Goal: Transaction & Acquisition: Register for event/course

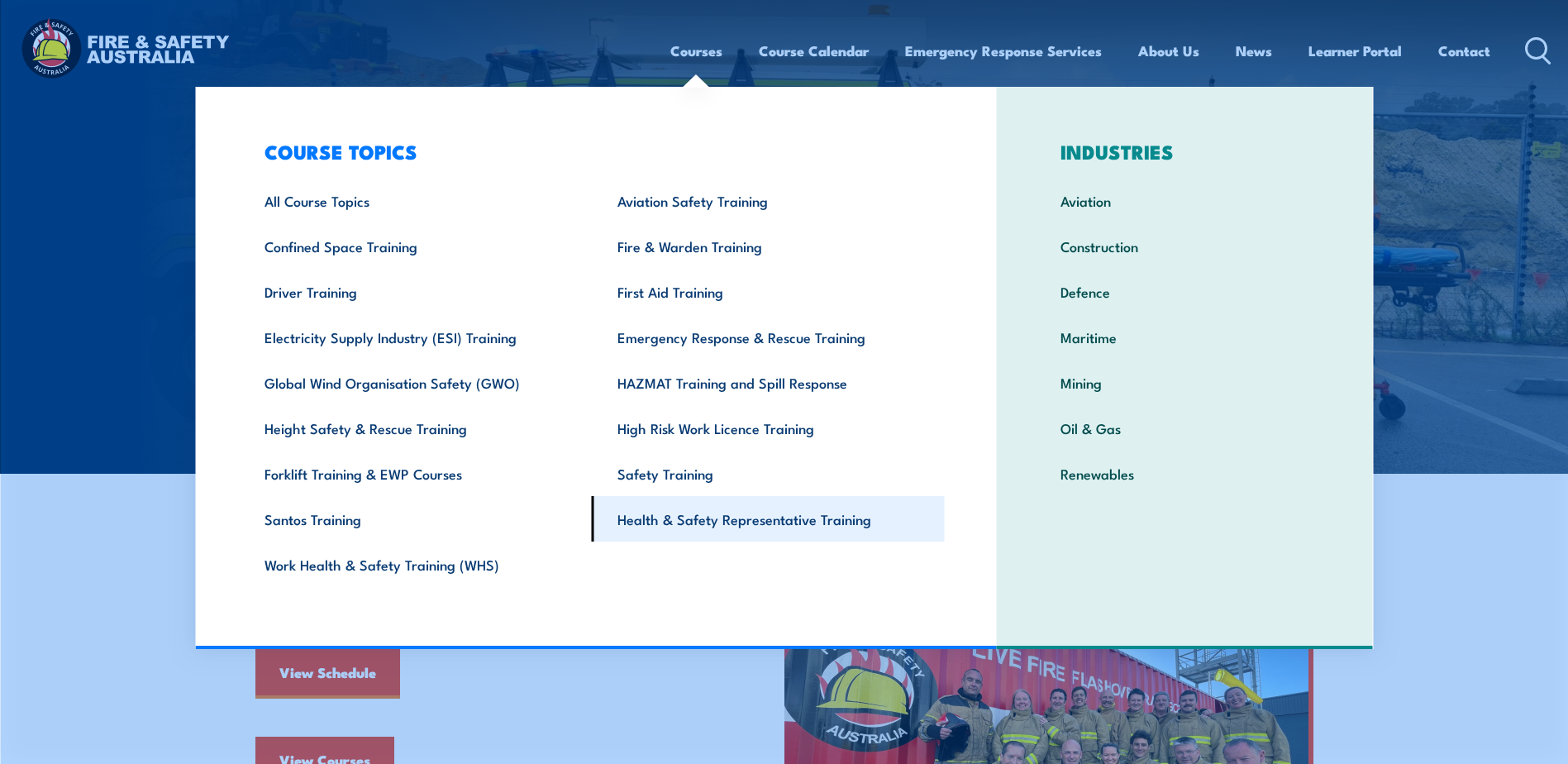
click at [696, 521] on link "Health & Safety Representative Training" at bounding box center [768, 518] width 353 height 45
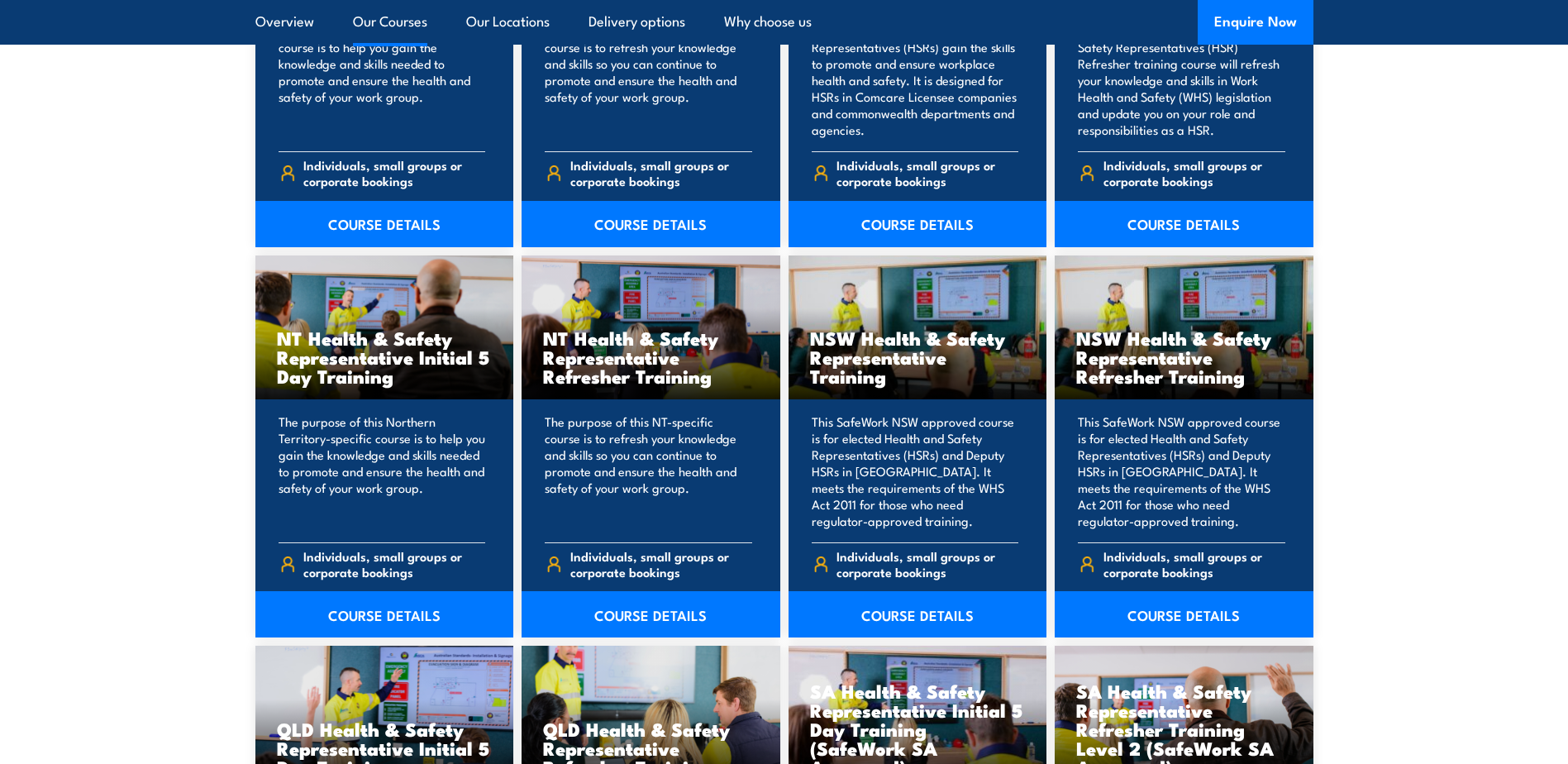
scroll to position [1571, 0]
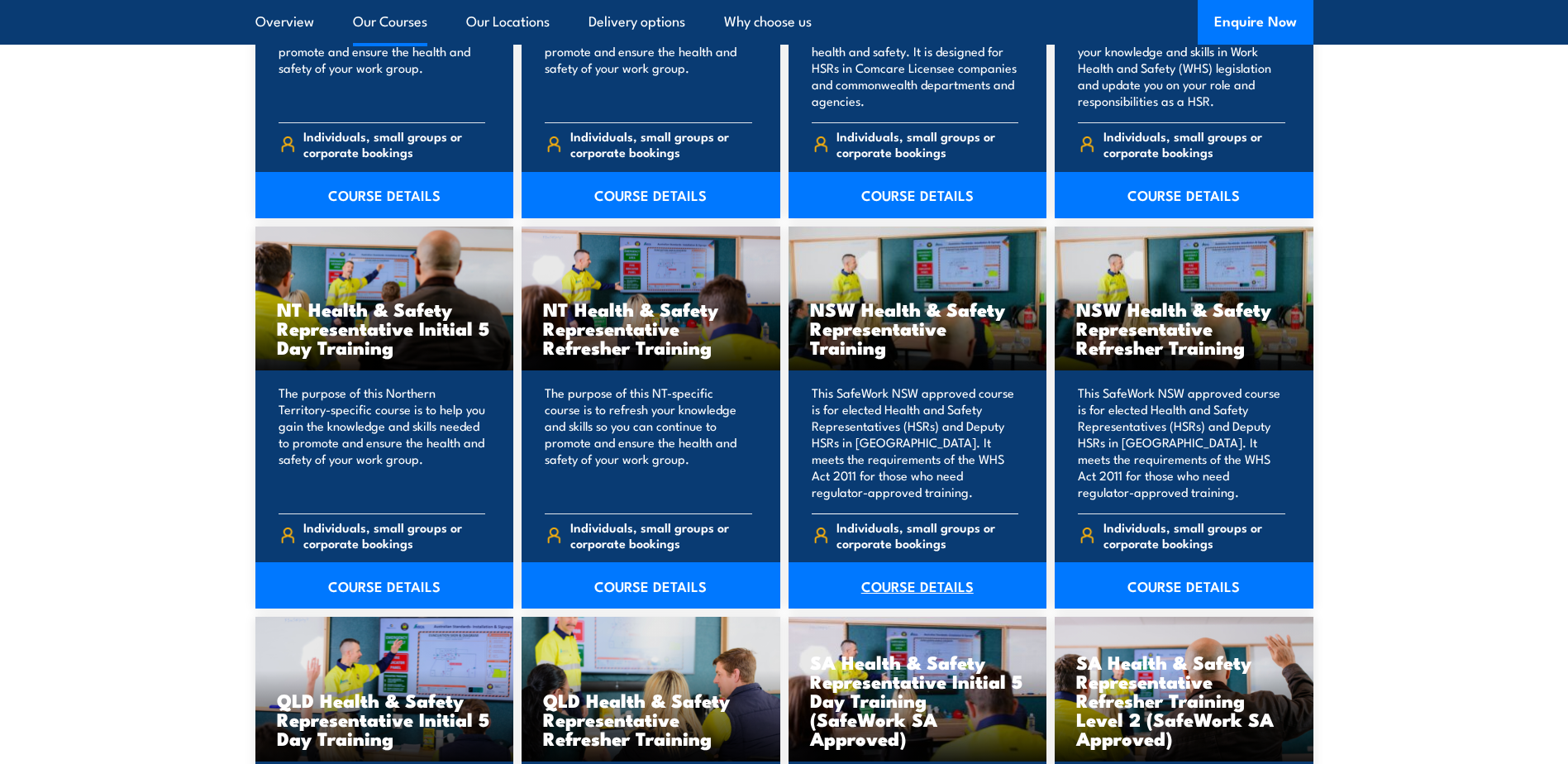
click at [888, 579] on link "COURSE DETAILS" at bounding box center [918, 585] width 259 height 46
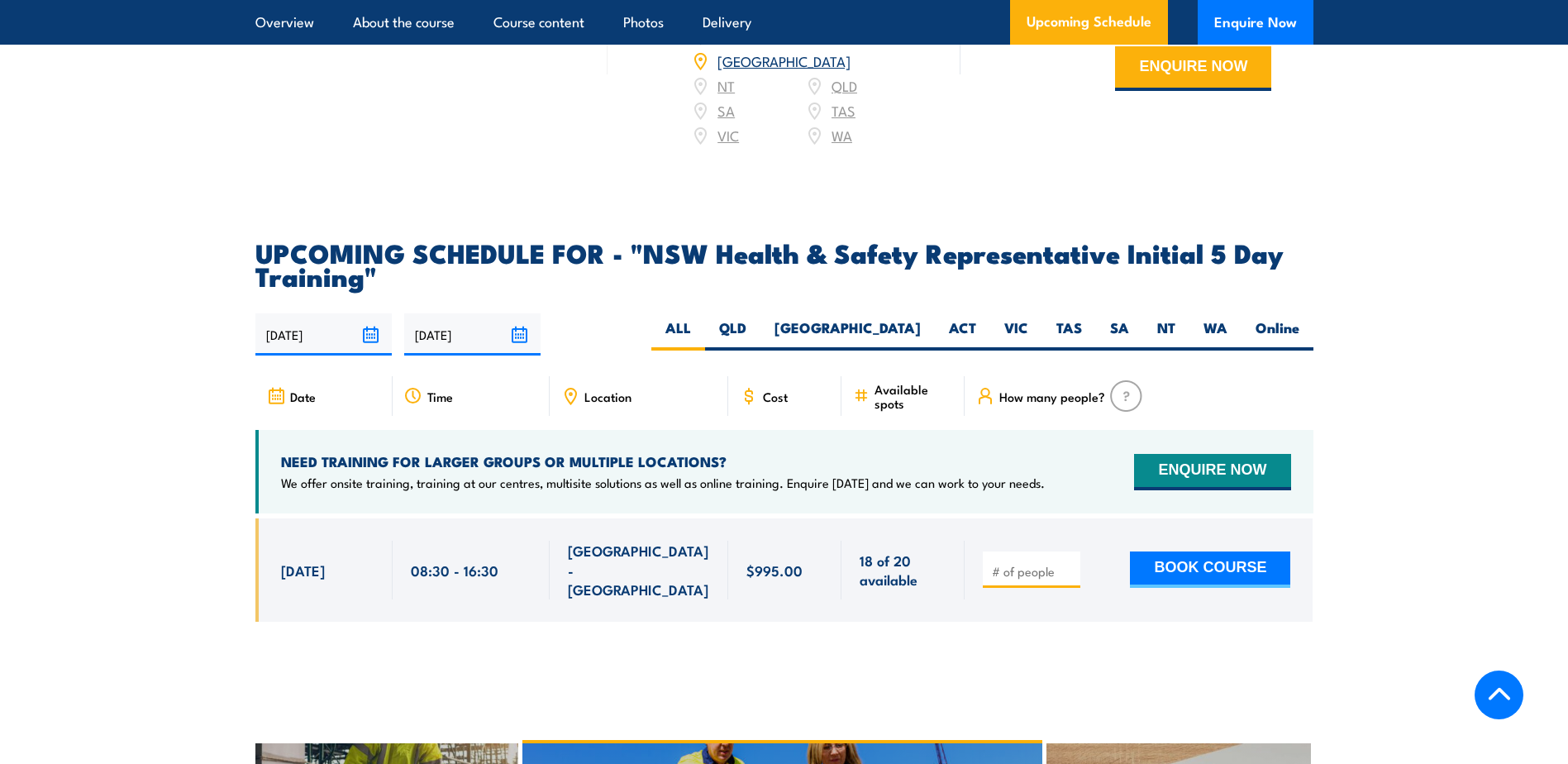
scroll to position [2893, 0]
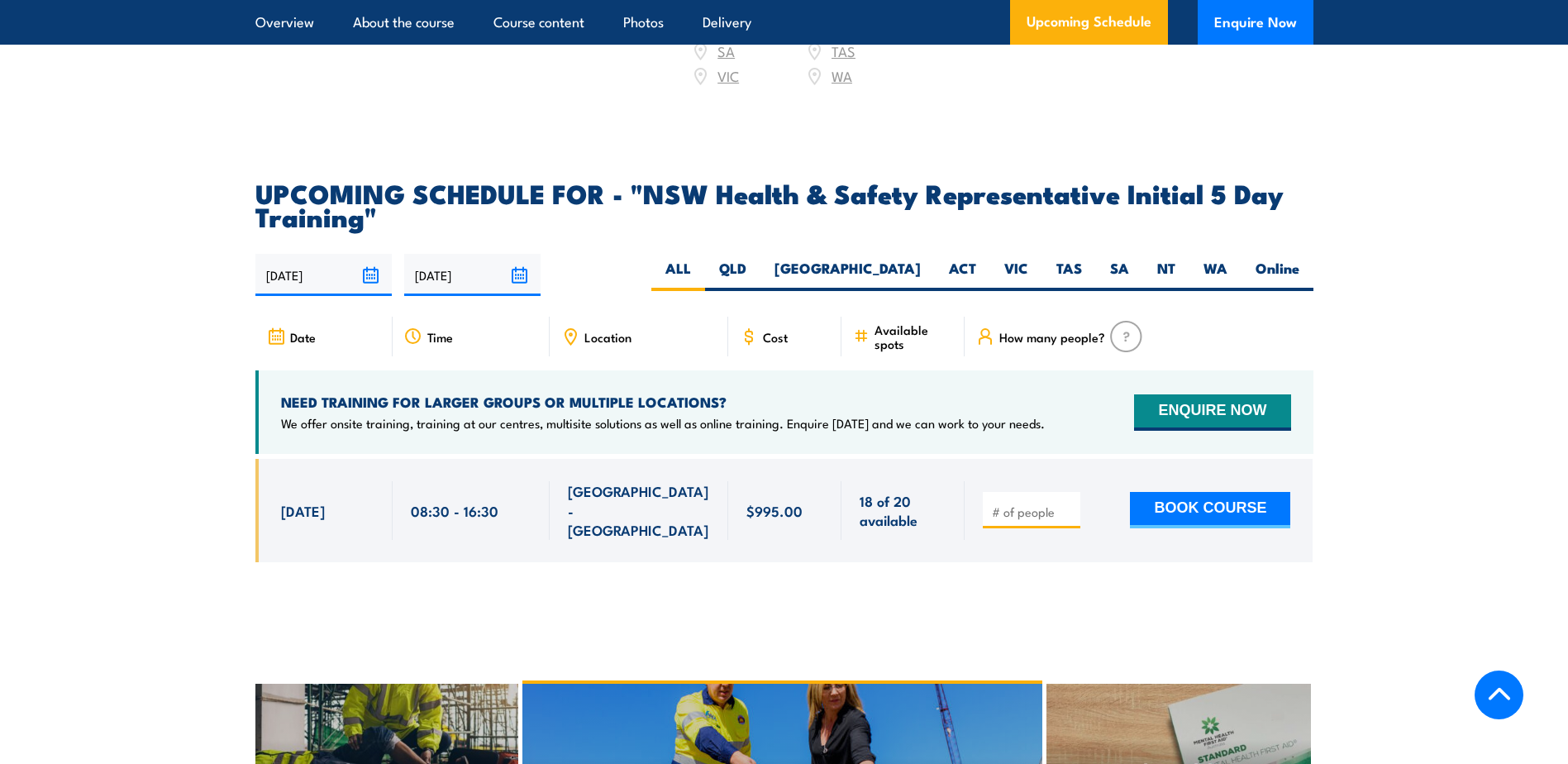
click at [1034, 504] on input "number" at bounding box center [1033, 512] width 83 height 17
click at [1005, 504] on input "number" at bounding box center [1033, 512] width 83 height 17
type input "3"
click at [1157, 493] on button "BOOK COURSE" at bounding box center [1210, 510] width 161 height 36
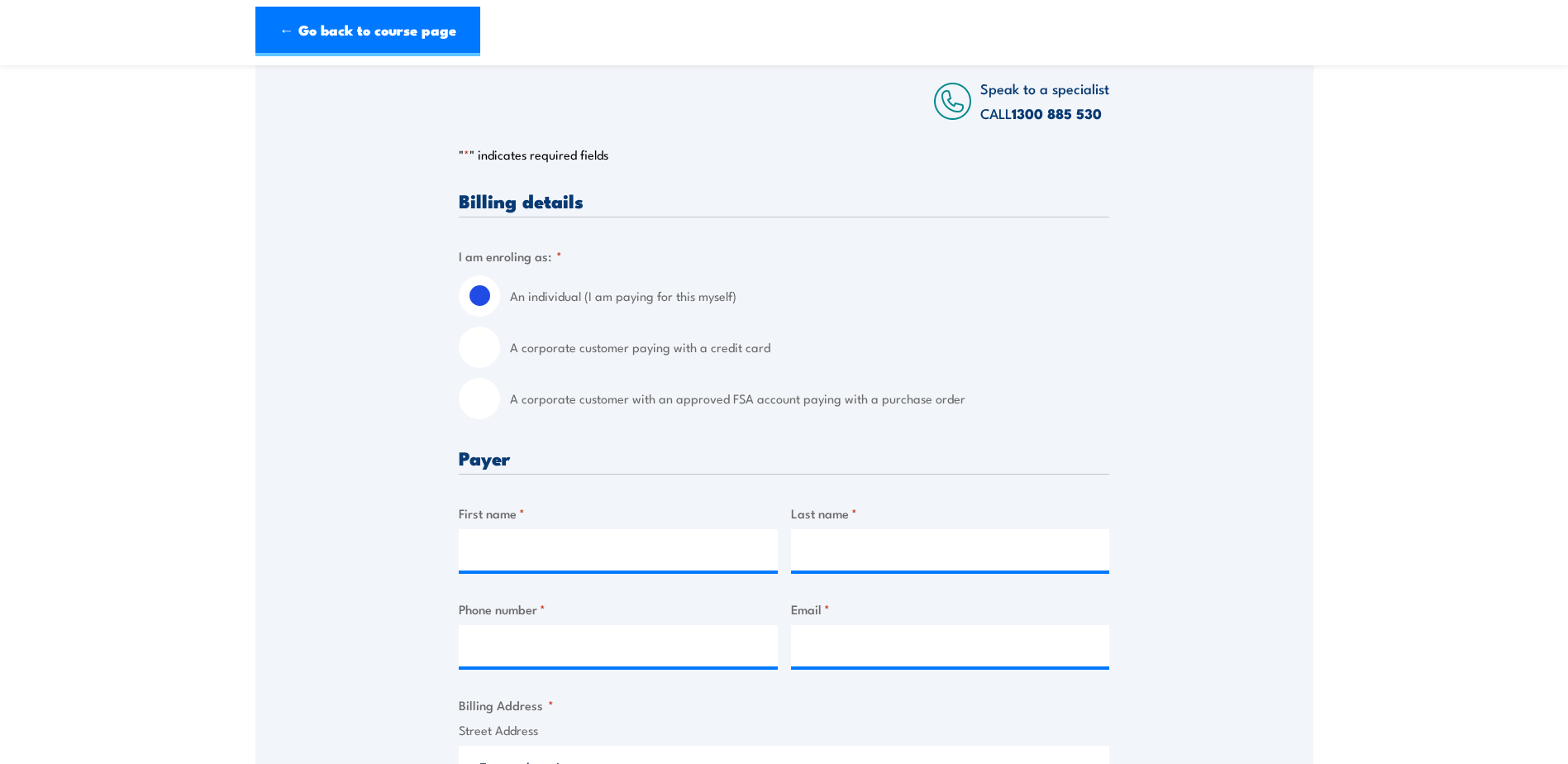
scroll to position [330, 0]
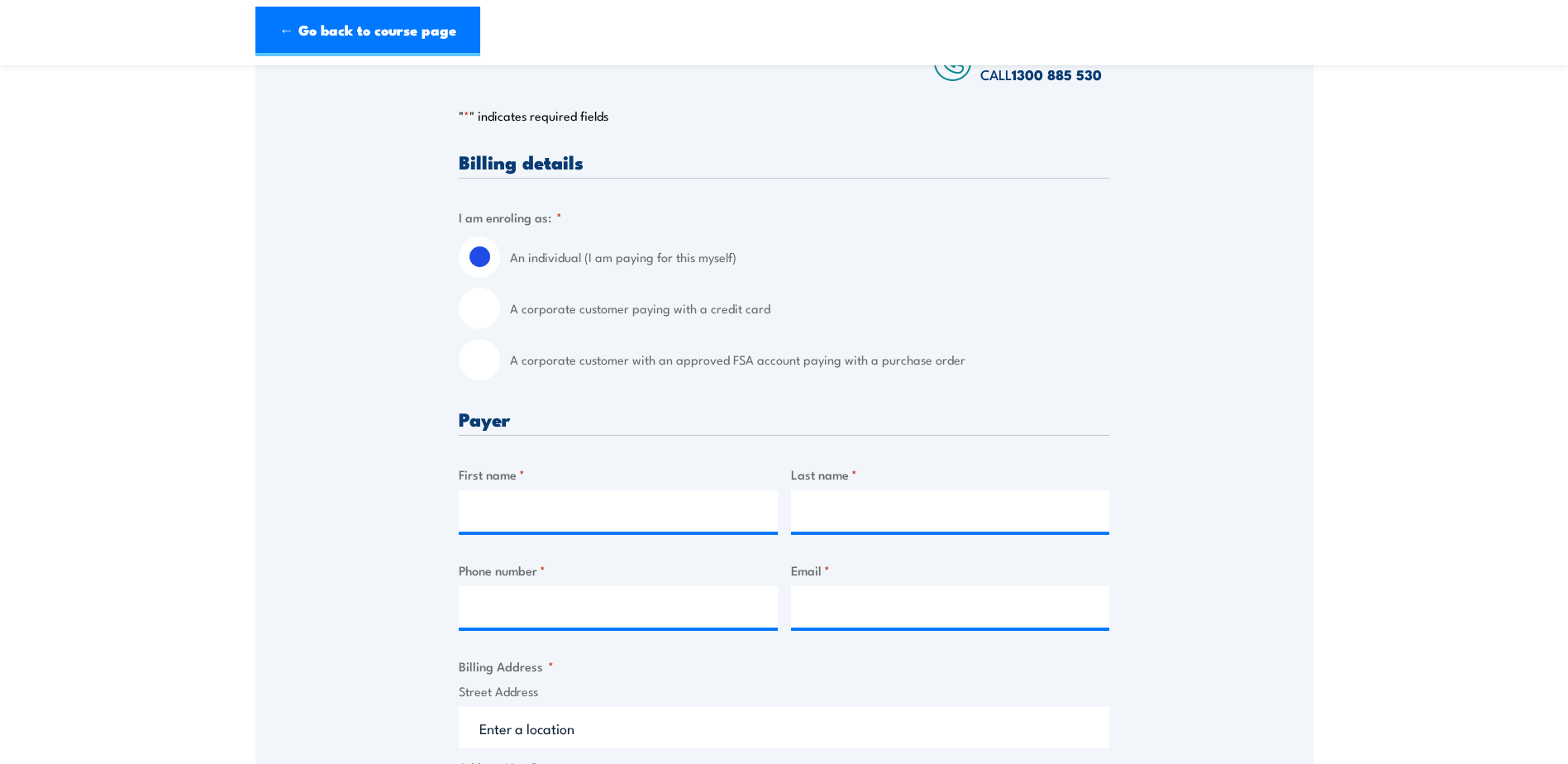
click at [478, 361] on input "A corporate customer with an approved FSA account paying with a purchase order" at bounding box center [479, 359] width 42 height 42
radio input "true"
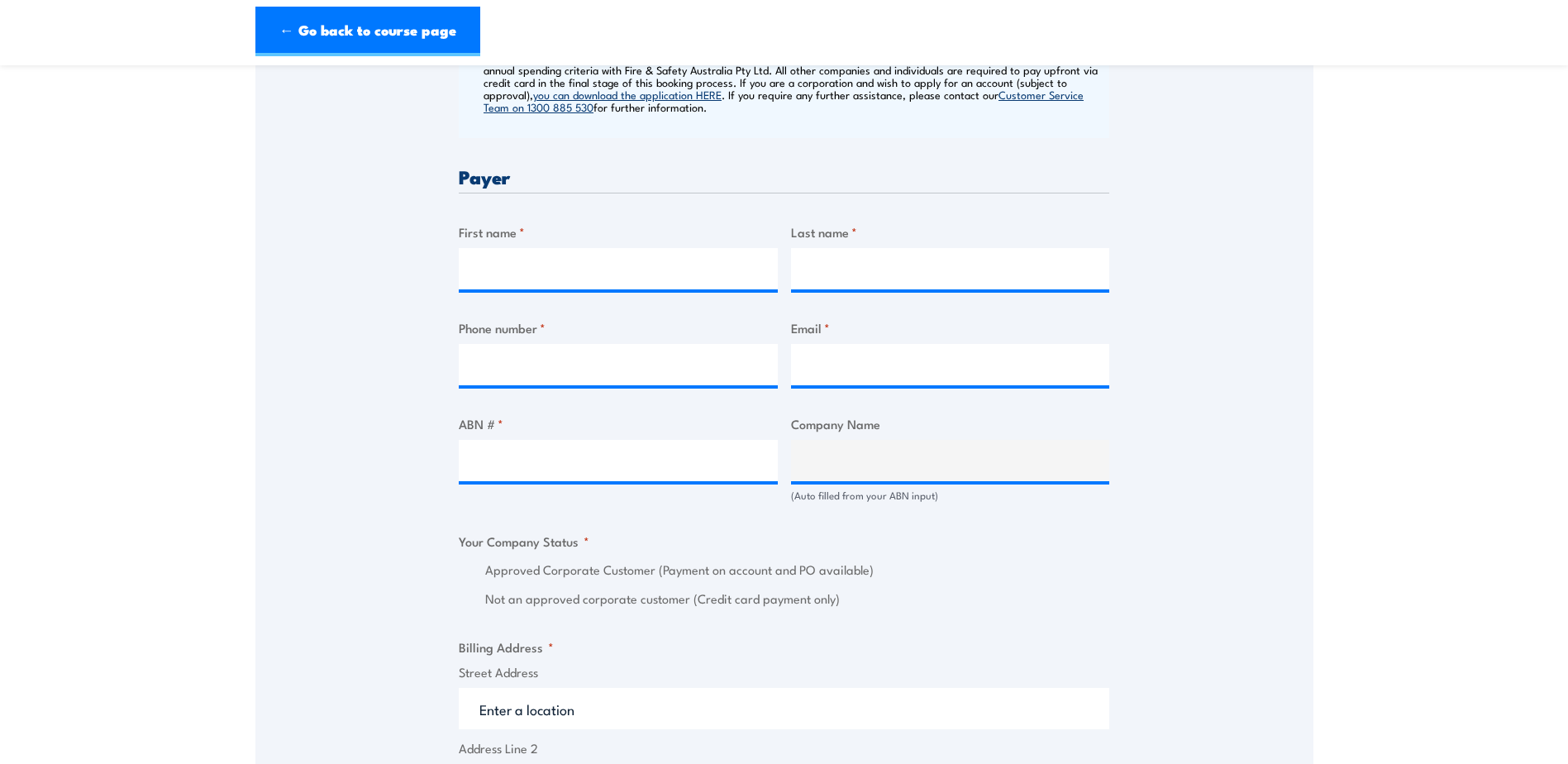
scroll to position [744, 0]
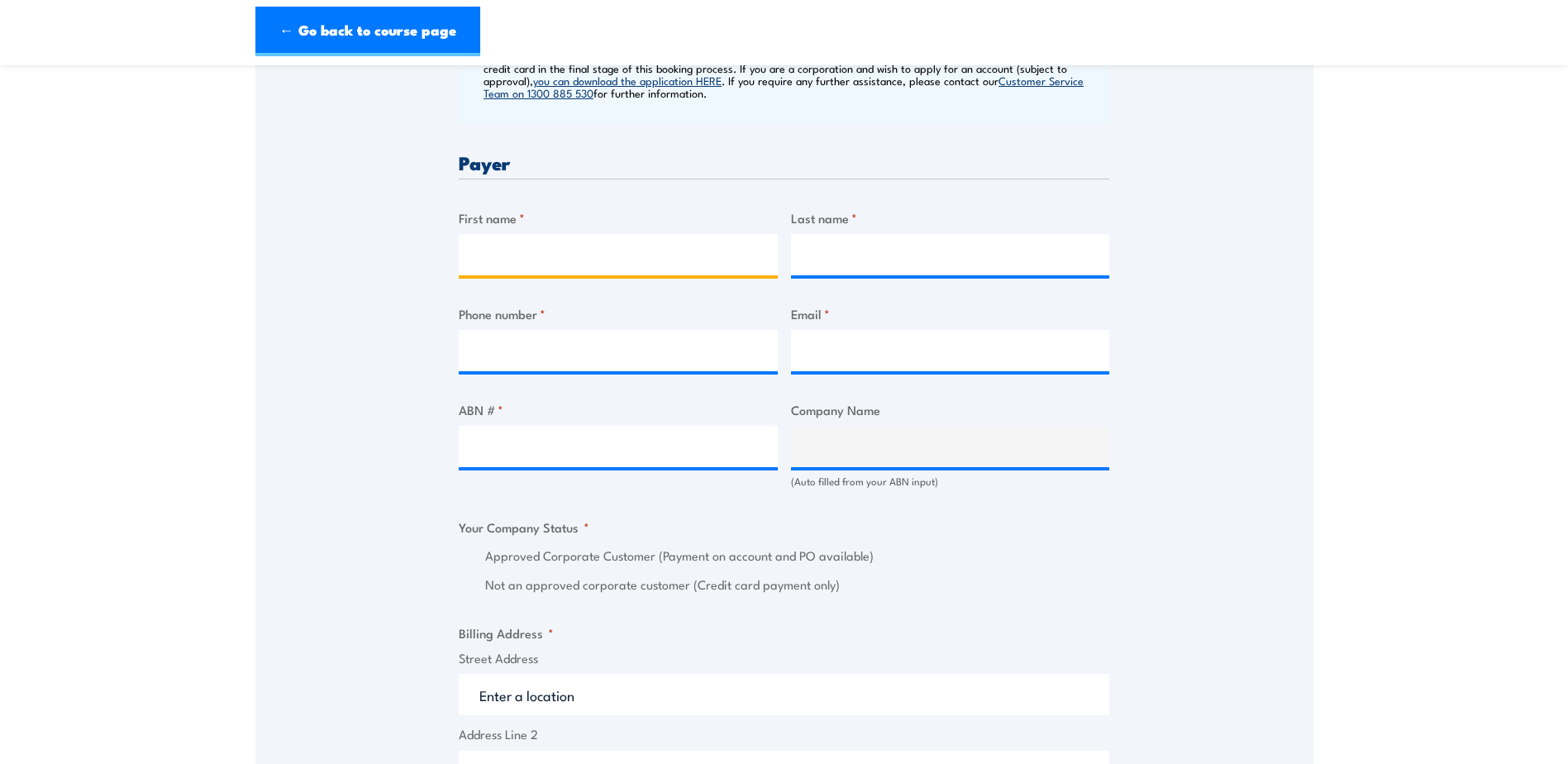
click at [588, 256] on input "First name *" at bounding box center [617, 254] width 319 height 42
type input "Paula"
type input "Sharkey"
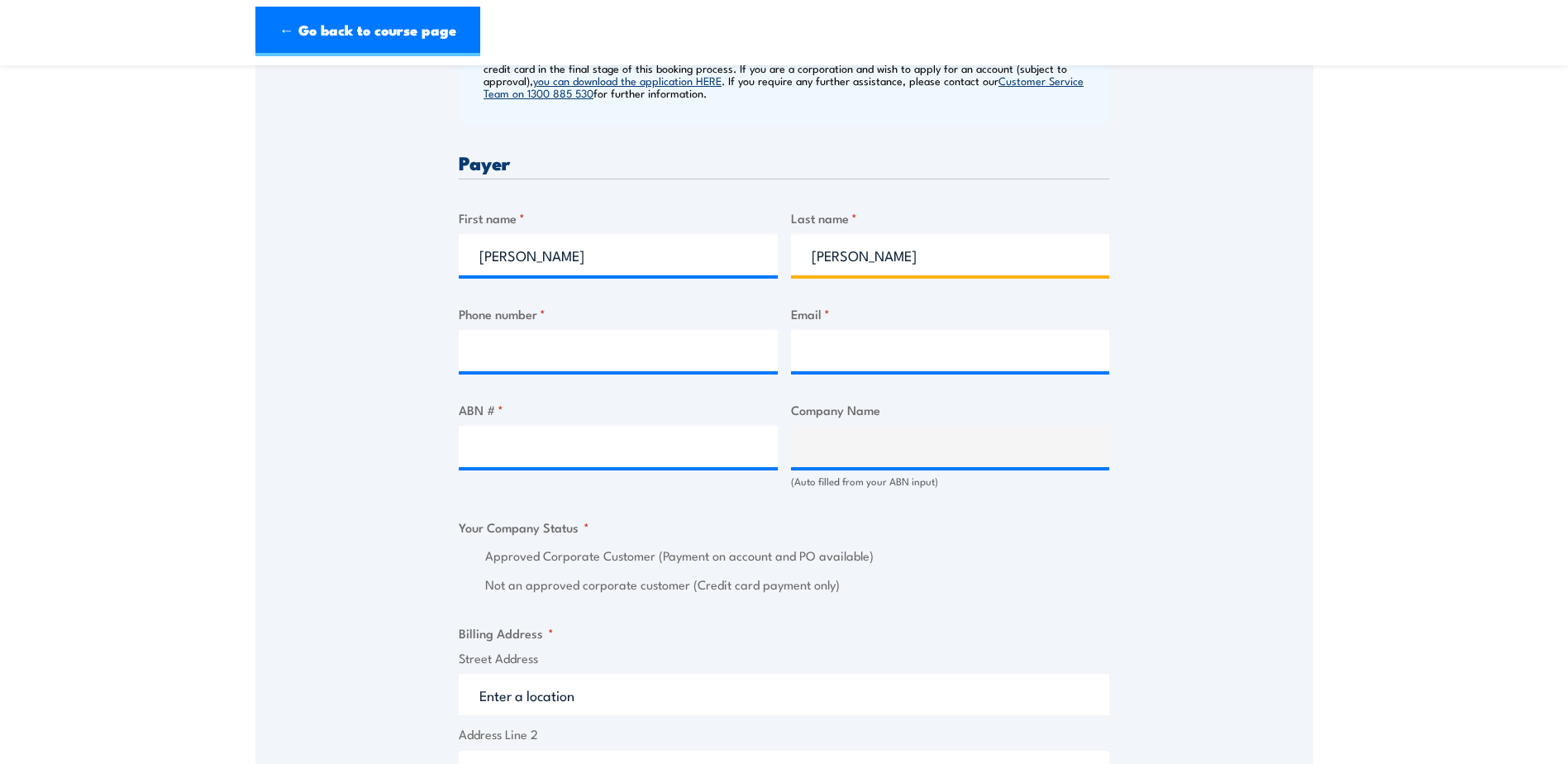
type input "0421347251"
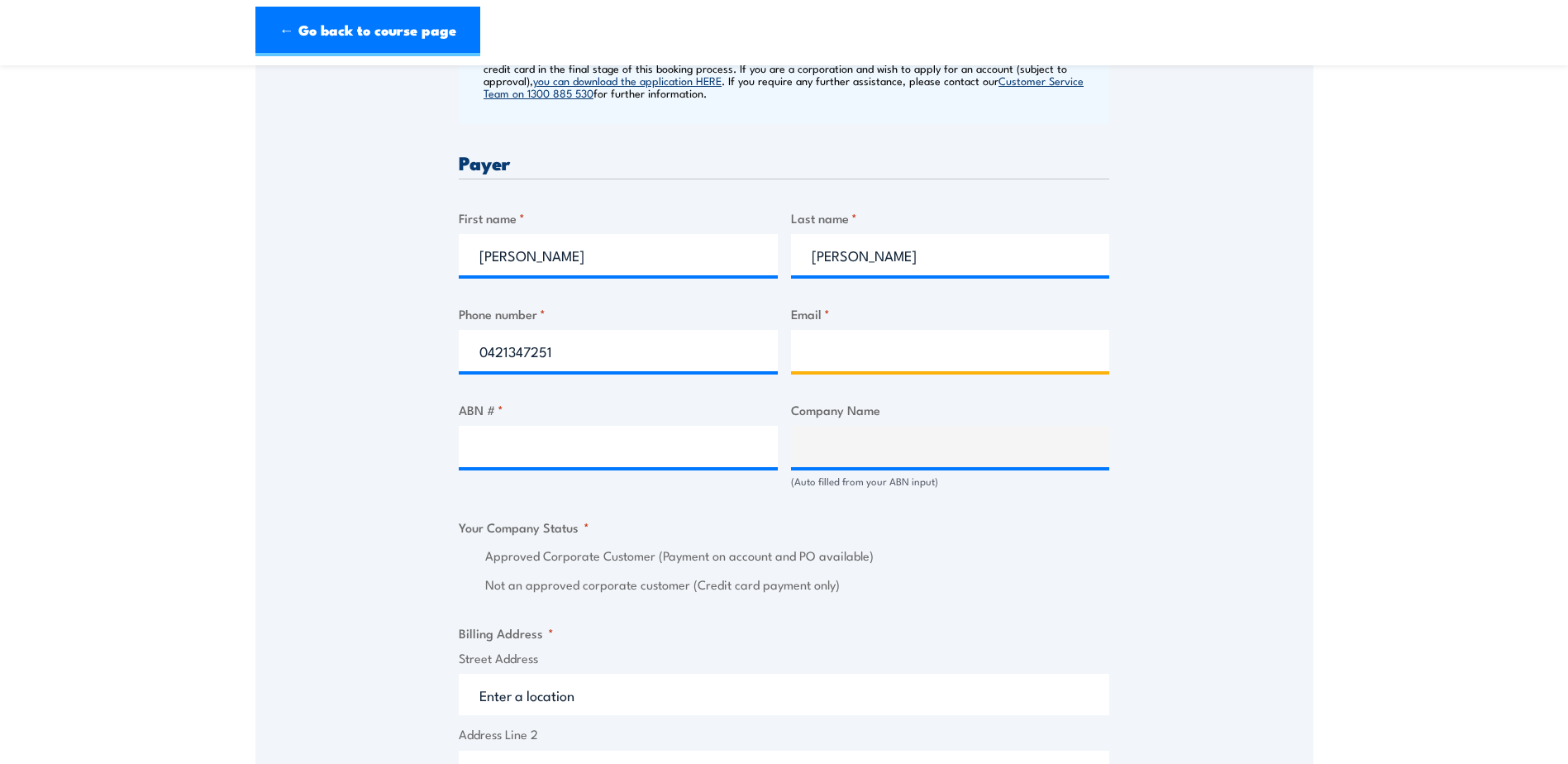
type input "Paula.Sharkey@tollgroup.com"
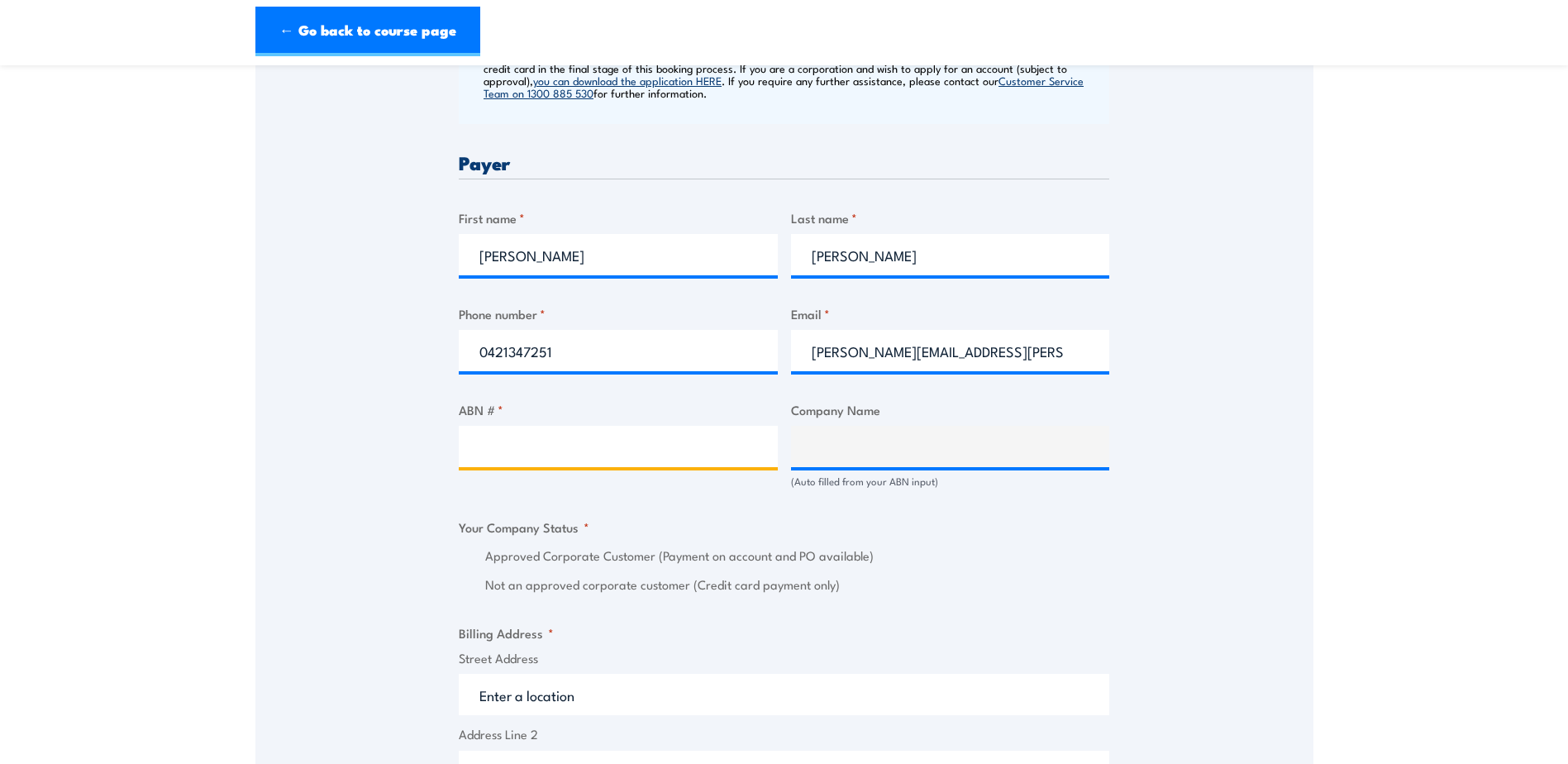
click at [565, 446] on input "ABN # *" at bounding box center [617, 446] width 319 height 42
click at [633, 445] on input "ABN # *" at bounding box center [617, 446] width 319 height 42
paste input "31 006 604 191"
click at [493, 448] on input "31 006 604 191" at bounding box center [617, 446] width 319 height 42
click at [500, 450] on input "31 006 604 191" at bounding box center [617, 446] width 319 height 42
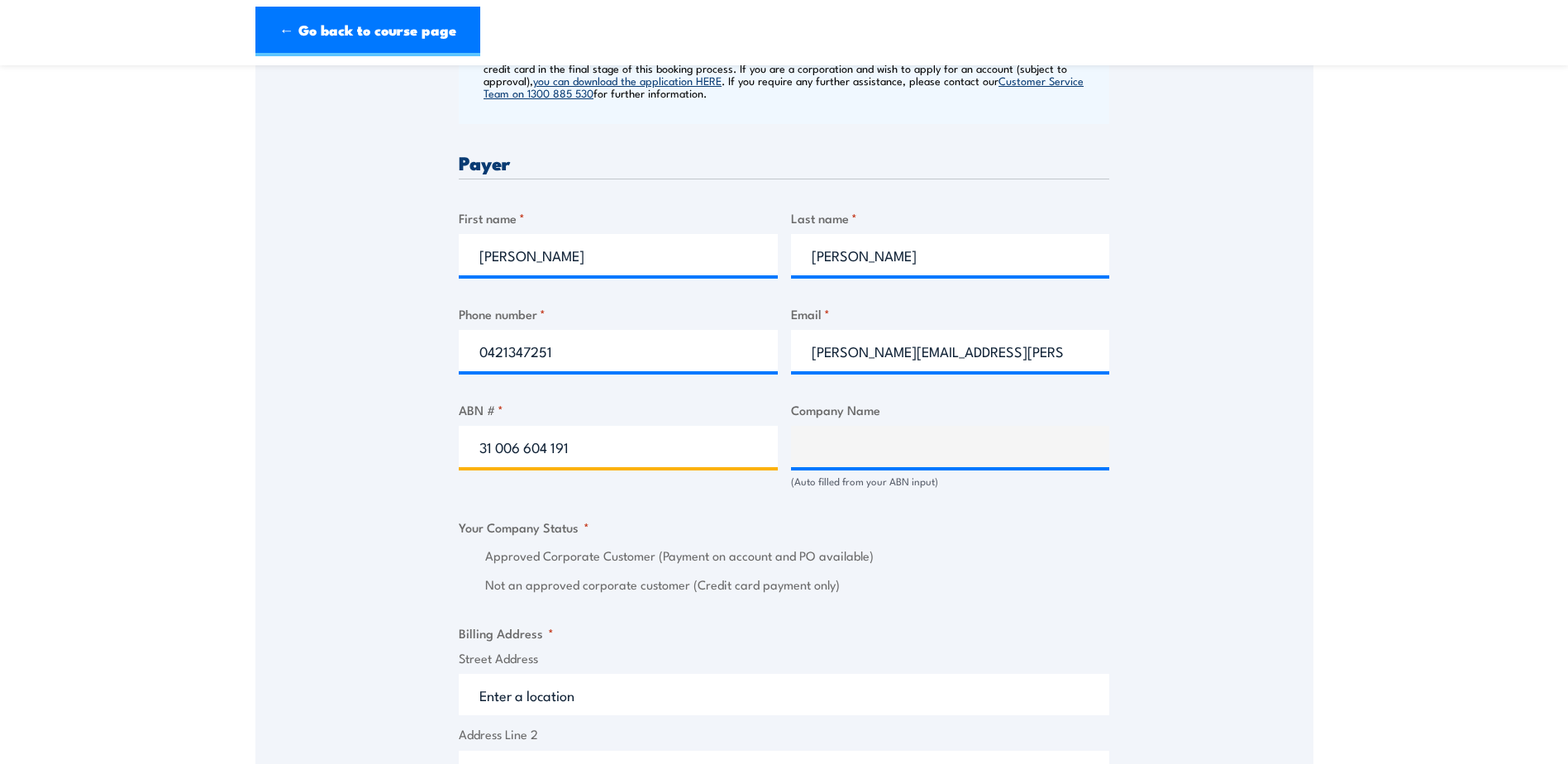
click at [497, 449] on input "31 006 604 191" at bounding box center [617, 446] width 319 height 42
click at [521, 446] on input "31006 604 191" at bounding box center [617, 446] width 319 height 42
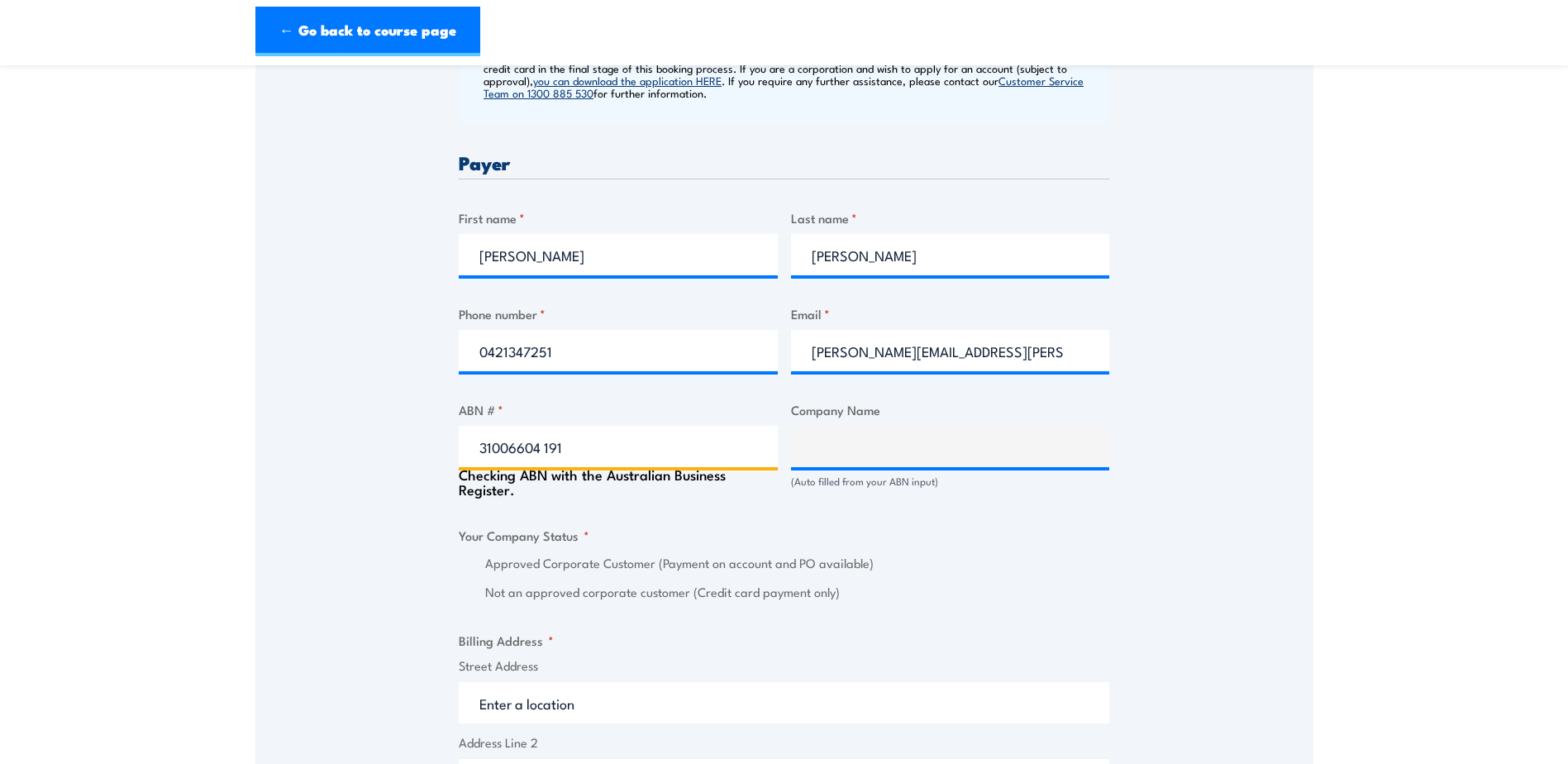
click at [546, 450] on input "31006604 191" at bounding box center [617, 446] width 319 height 42
type input "31006604191"
click at [646, 446] on input "31006604191" at bounding box center [617, 446] width 319 height 42
type input "TOLL TRANSPORT PTY. LIMITED"
radio input "true"
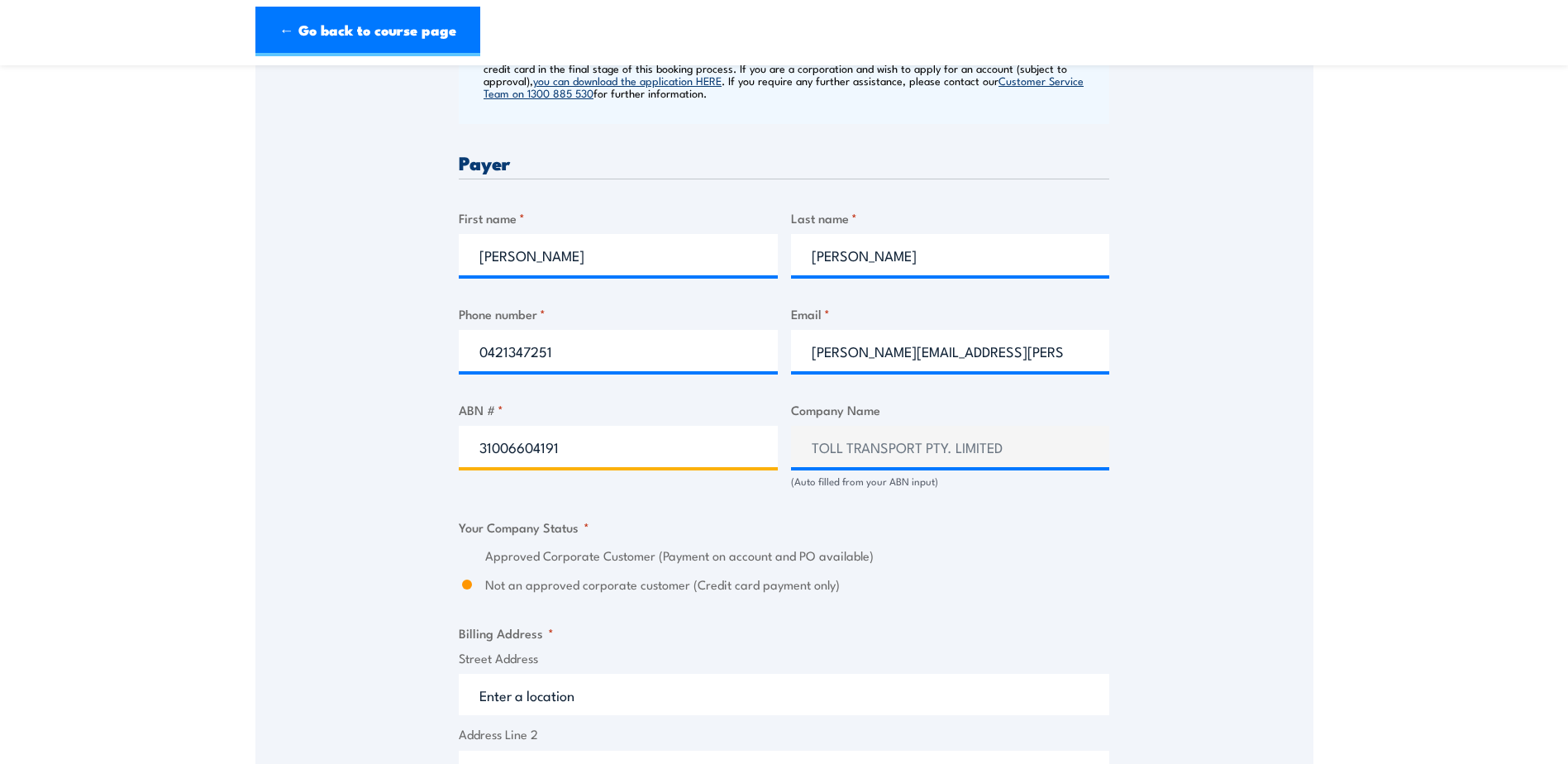
type input "31006604191"
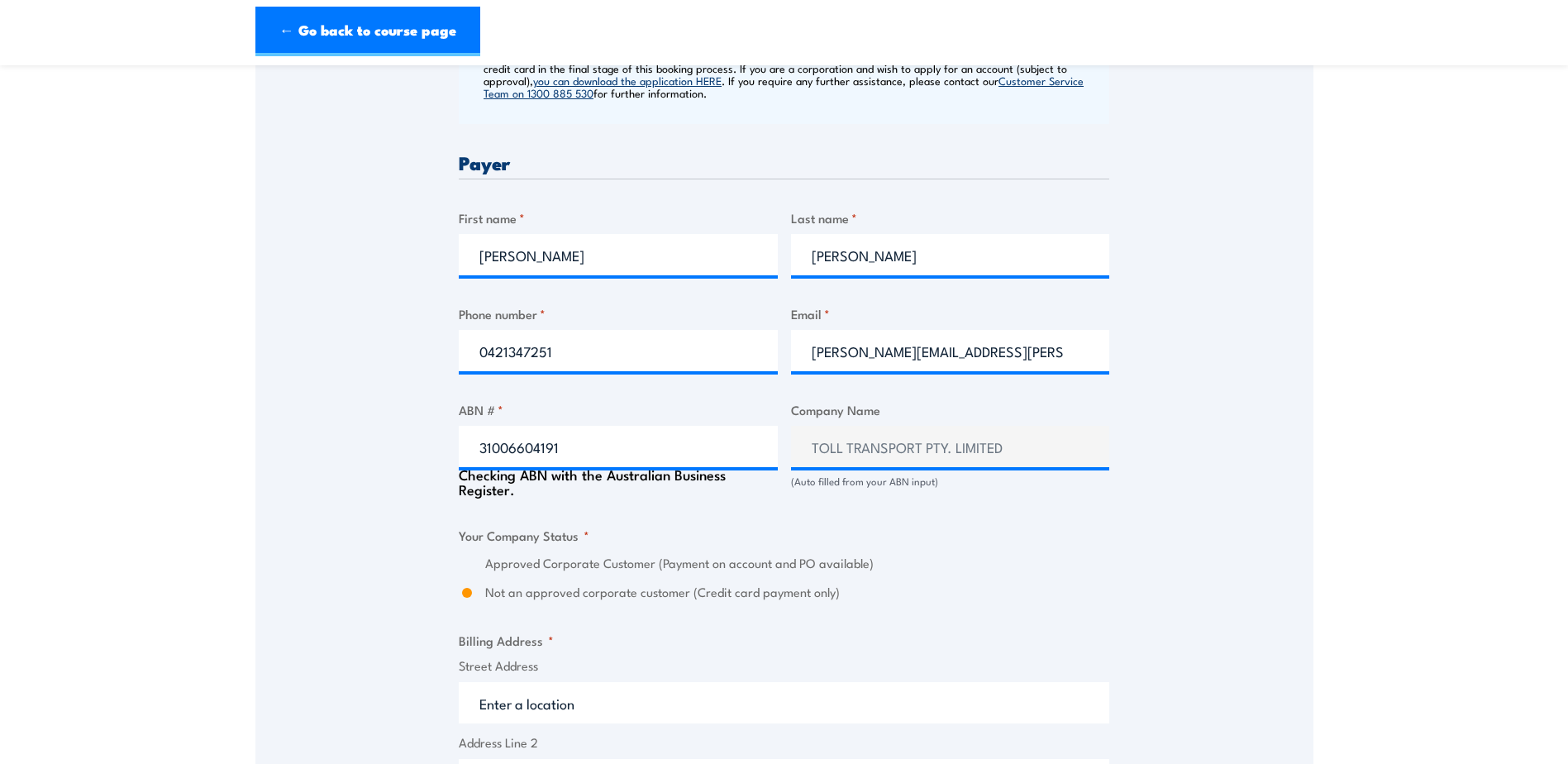
click at [1113, 521] on div "Speak to a specialist CALL 1300 885 530 CALL 1300 885 530 " * " indicates requi…" at bounding box center [784, 501] width 1058 height 1870
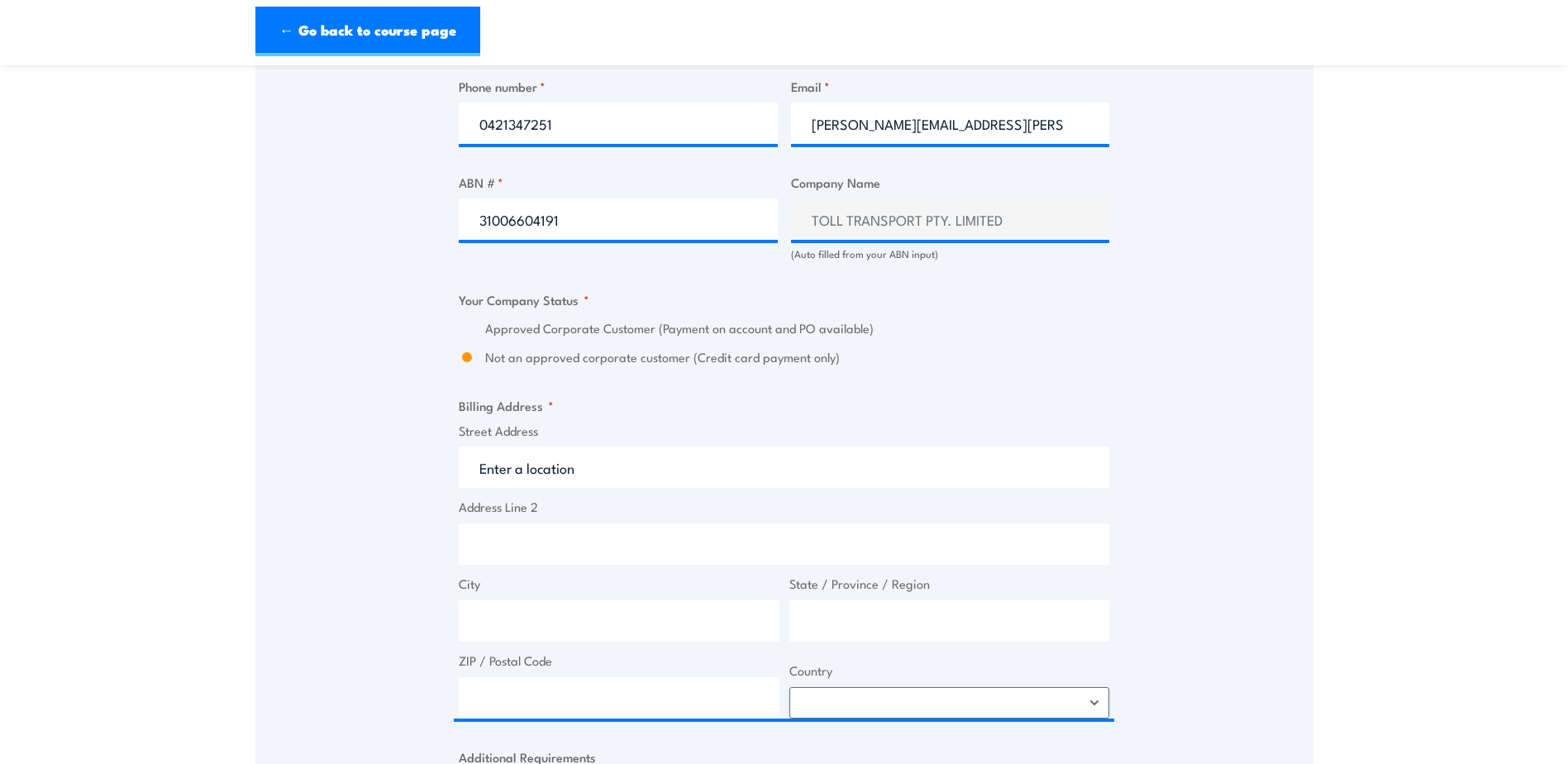
scroll to position [992, 0]
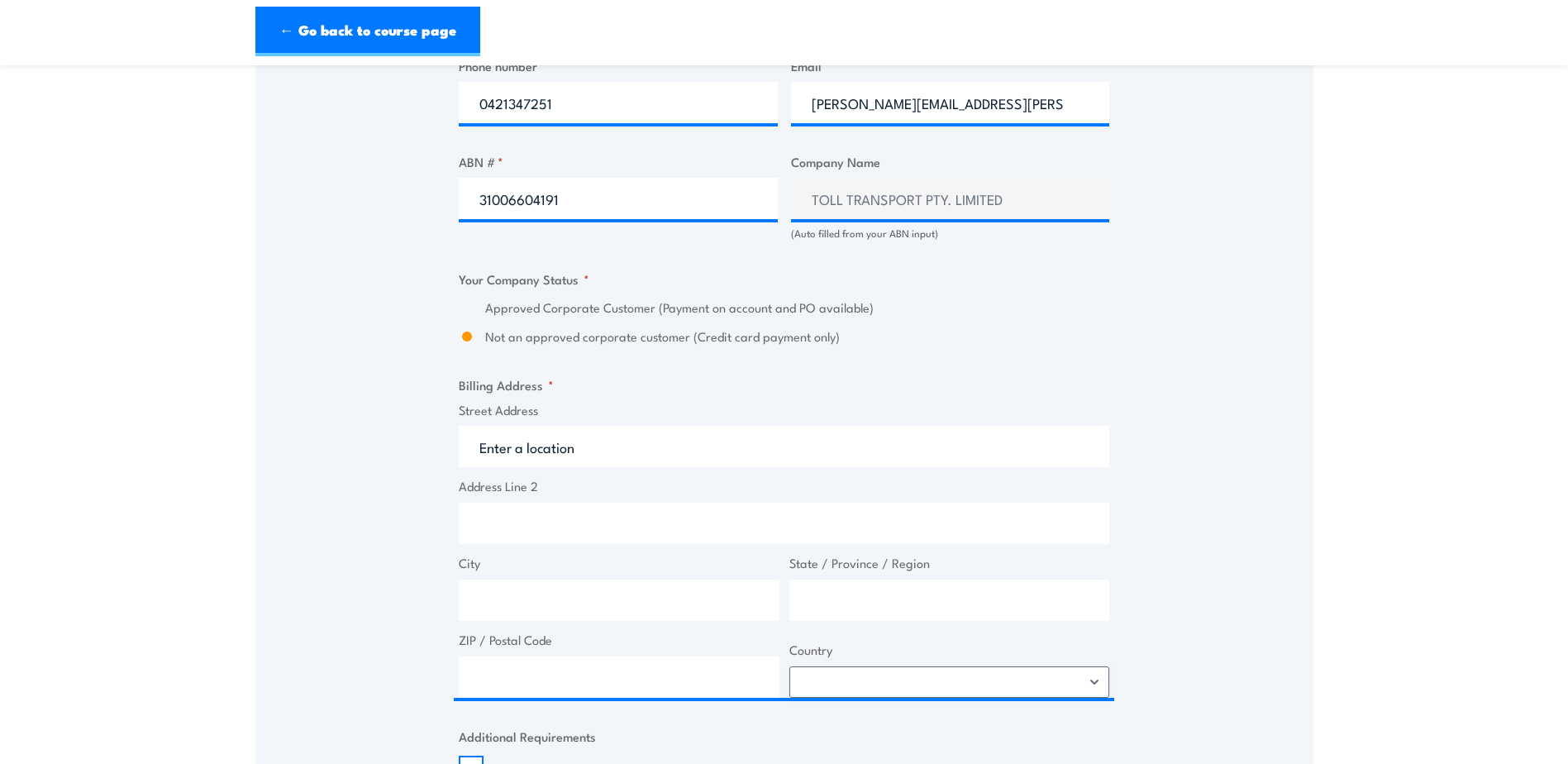
click at [541, 311] on label "Approved Corporate Customer (Payment on account and PO available)" at bounding box center [797, 307] width 625 height 19
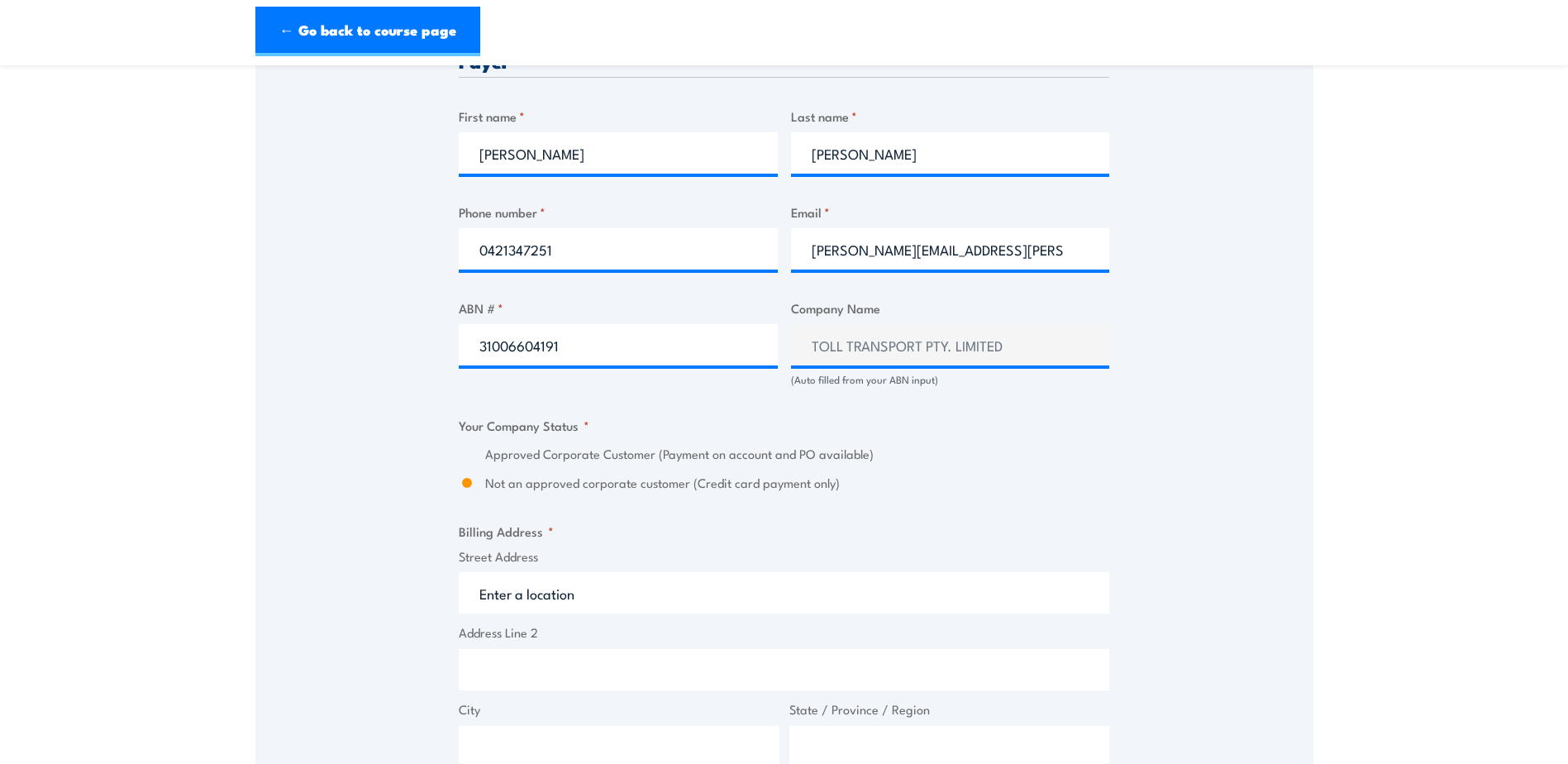
scroll to position [826, 0]
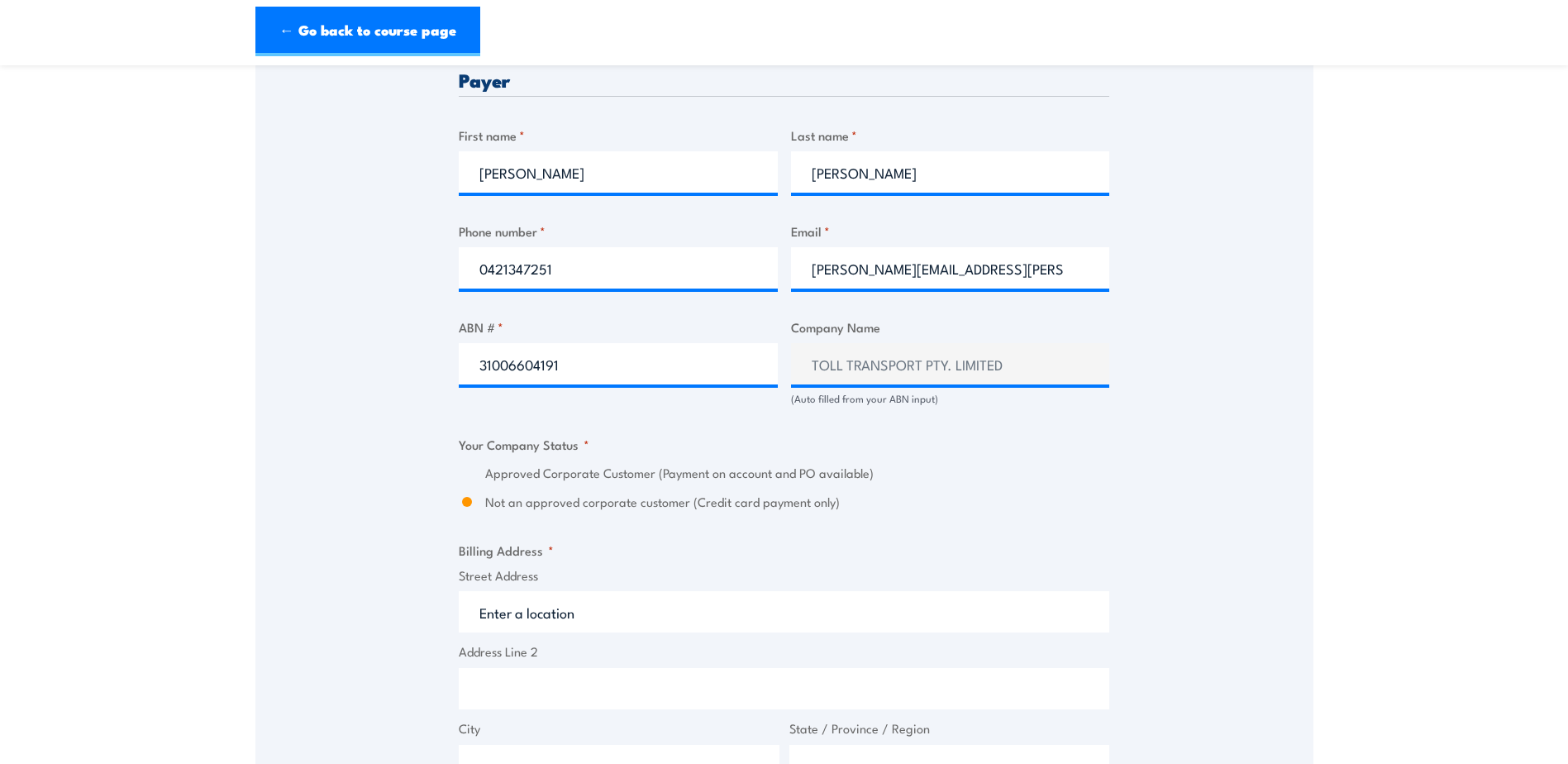
click at [466, 501] on input "Not an approved corporate customer (Credit card payment only)" at bounding box center [466, 502] width 17 height 19
click at [961, 515] on div "Billing details I am enroling as: * An individual (I am paying for this myself)…" at bounding box center [784, 497] width 650 height 1683
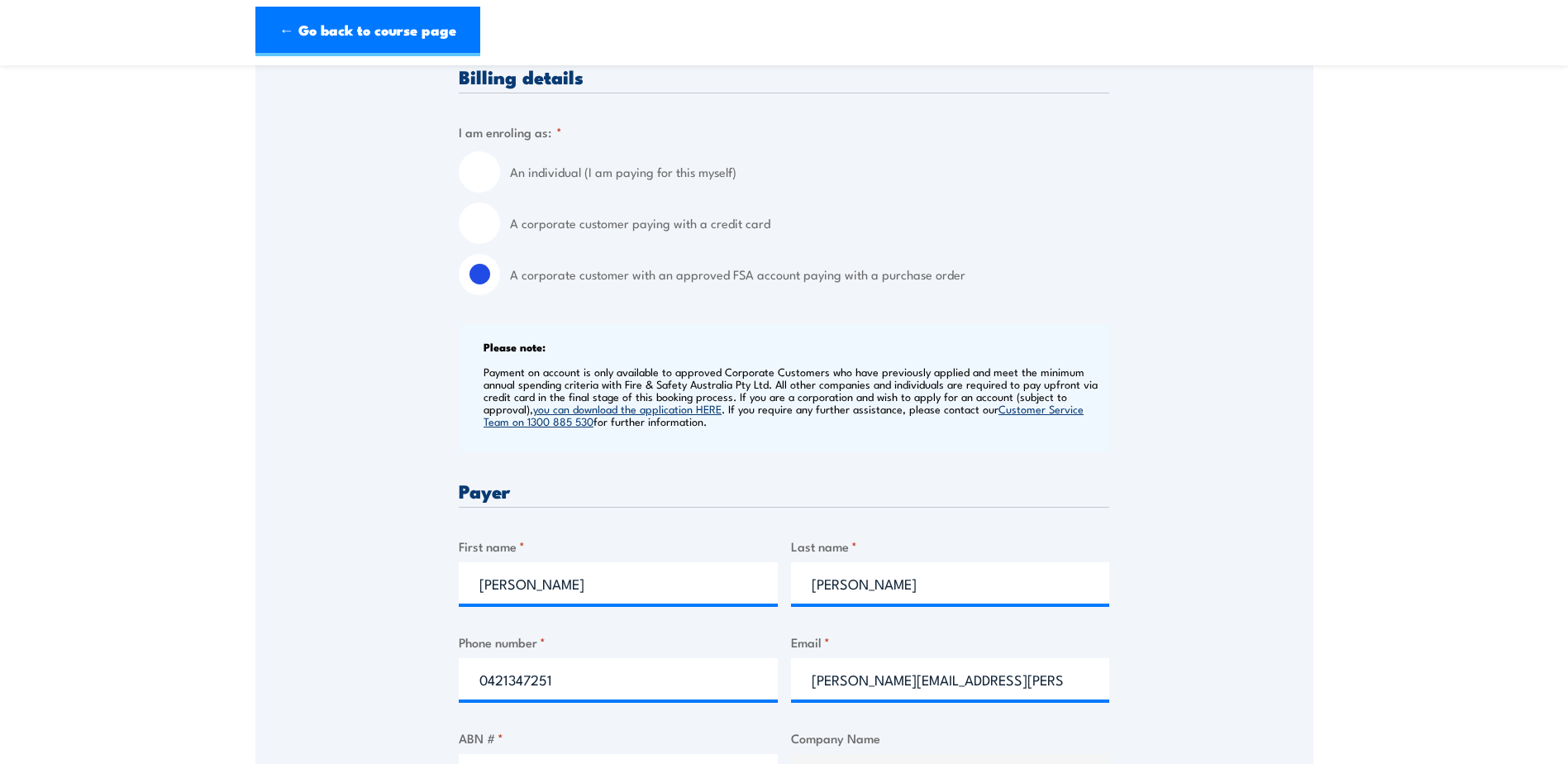
scroll to position [413, 0]
click at [485, 232] on input "A corporate customer paying with a credit card" at bounding box center [479, 226] width 42 height 42
radio input "true"
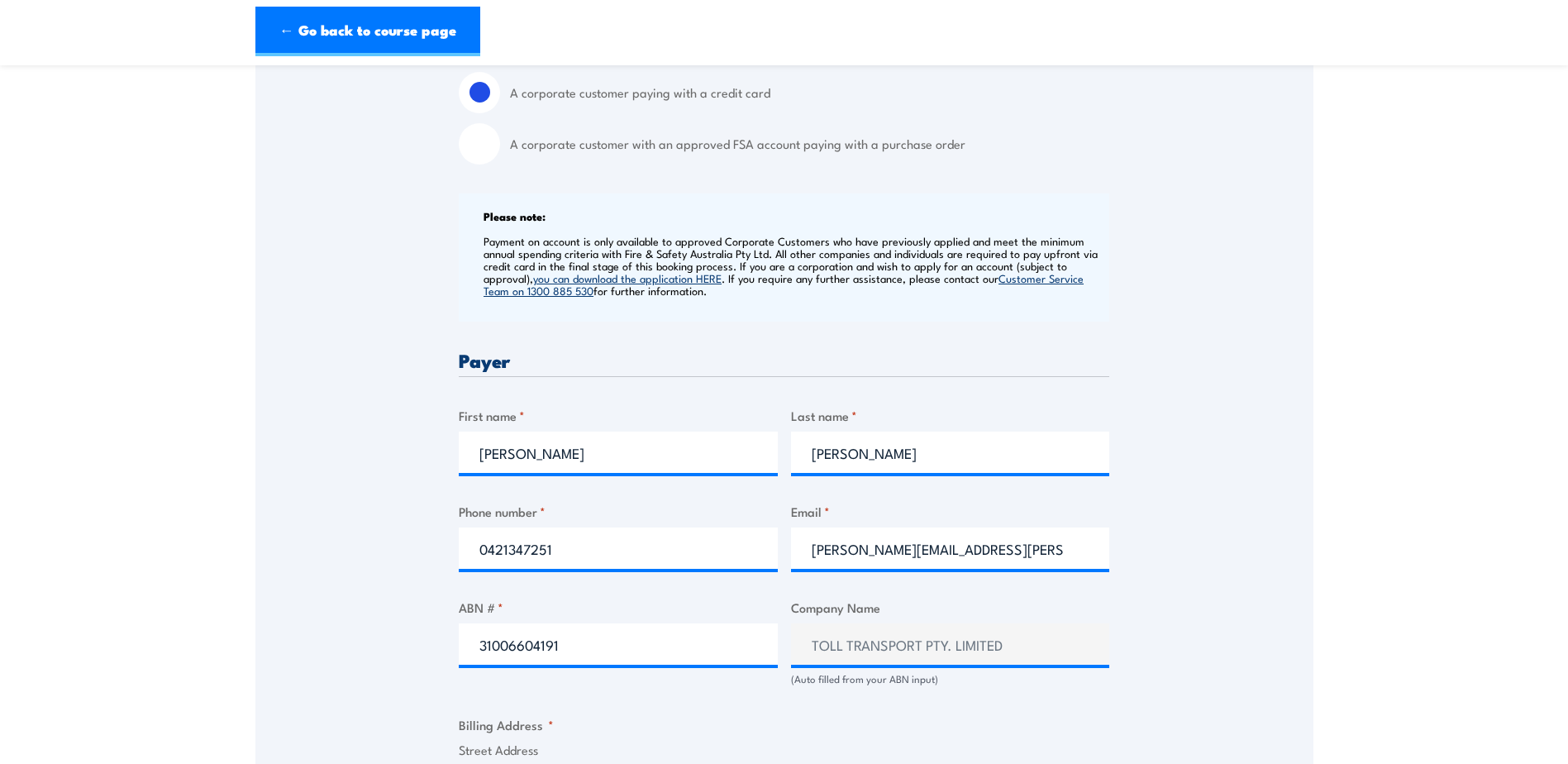
scroll to position [496, 0]
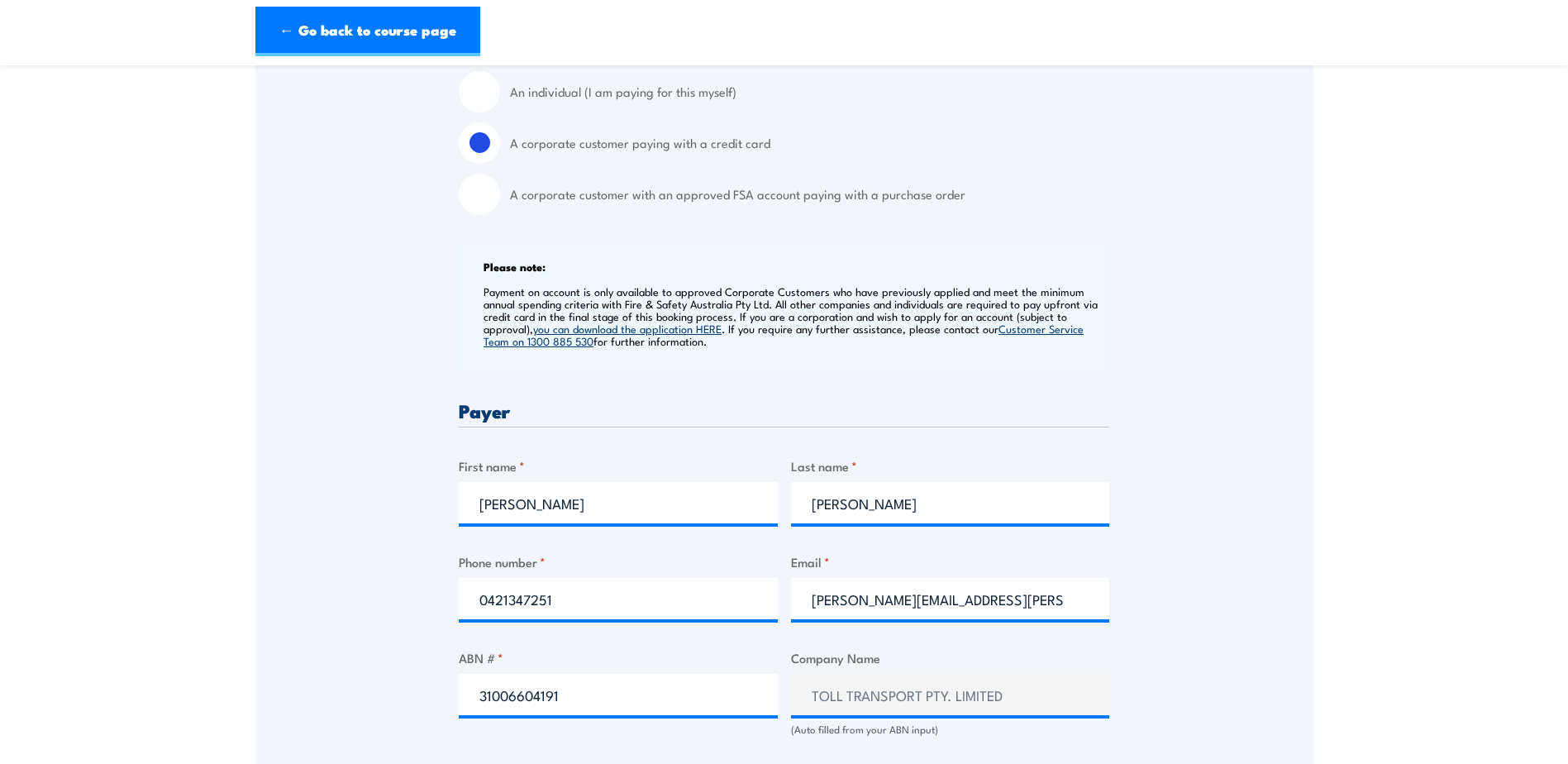
click at [476, 194] on input "A corporate customer with an approved FSA account paying with a purchase order" at bounding box center [479, 194] width 42 height 42
radio input "true"
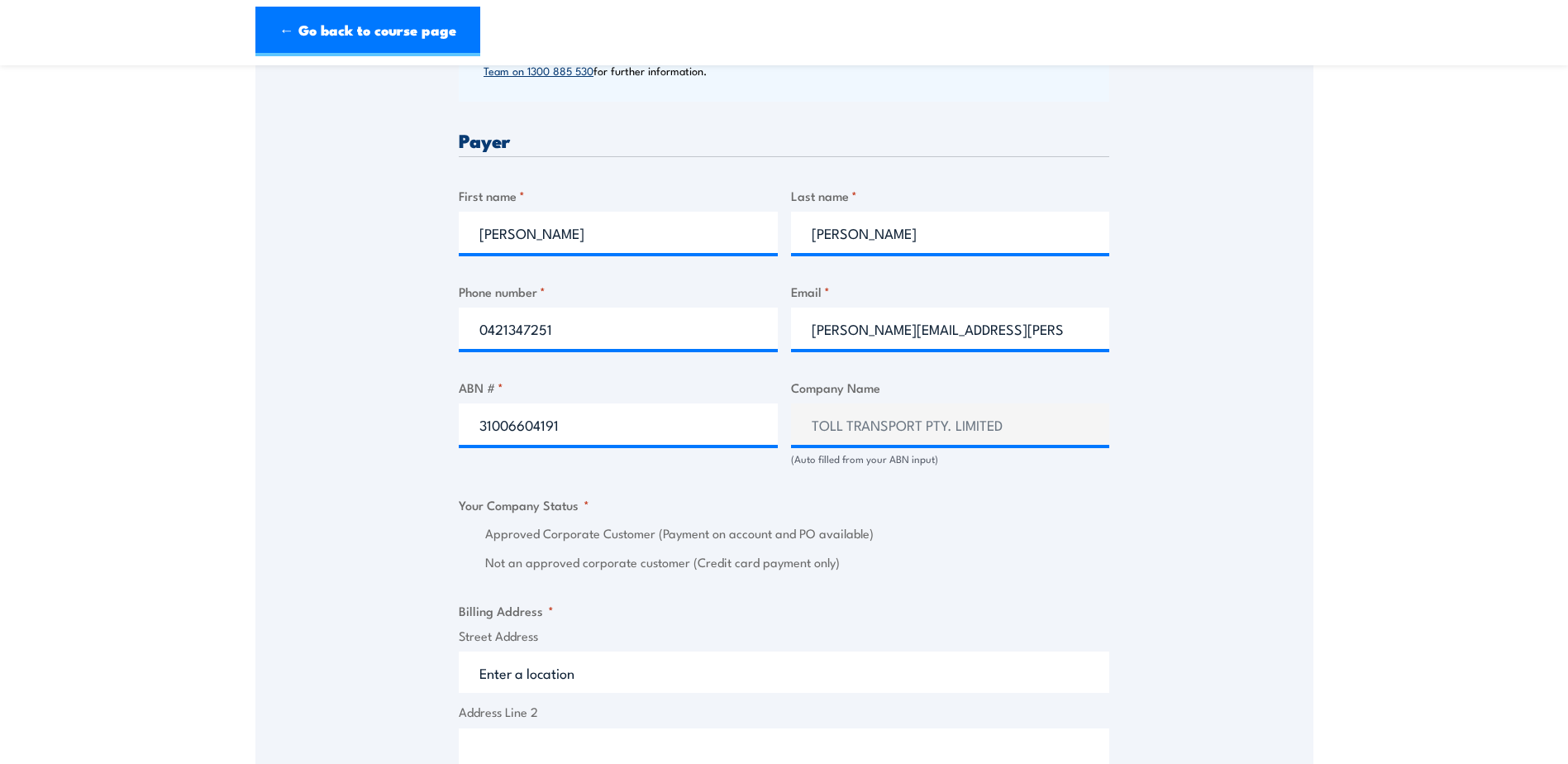
scroll to position [826, 0]
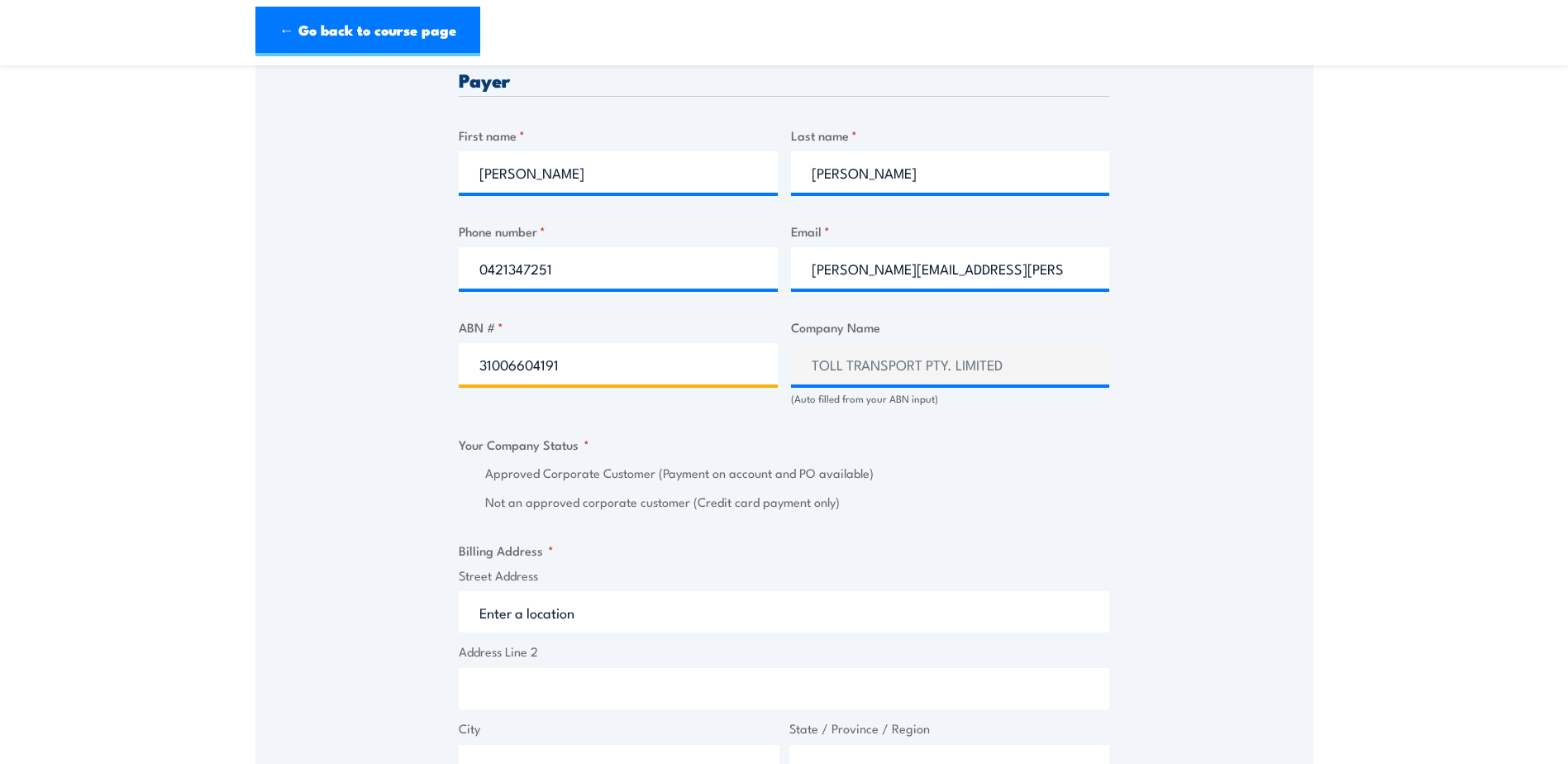
click at [646, 365] on input "31006604191" at bounding box center [617, 363] width 319 height 42
type input "31006604191"
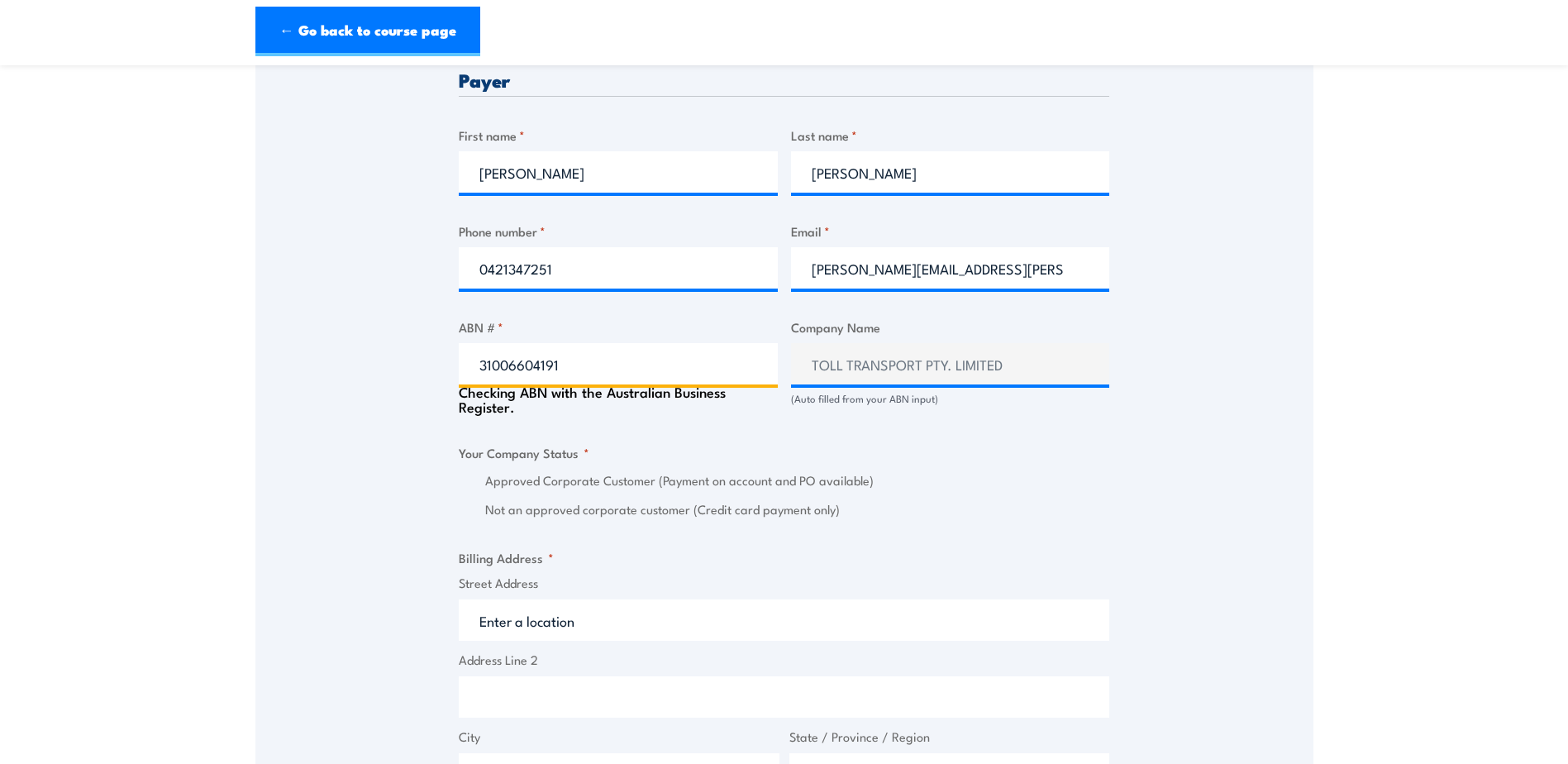
radio input "true"
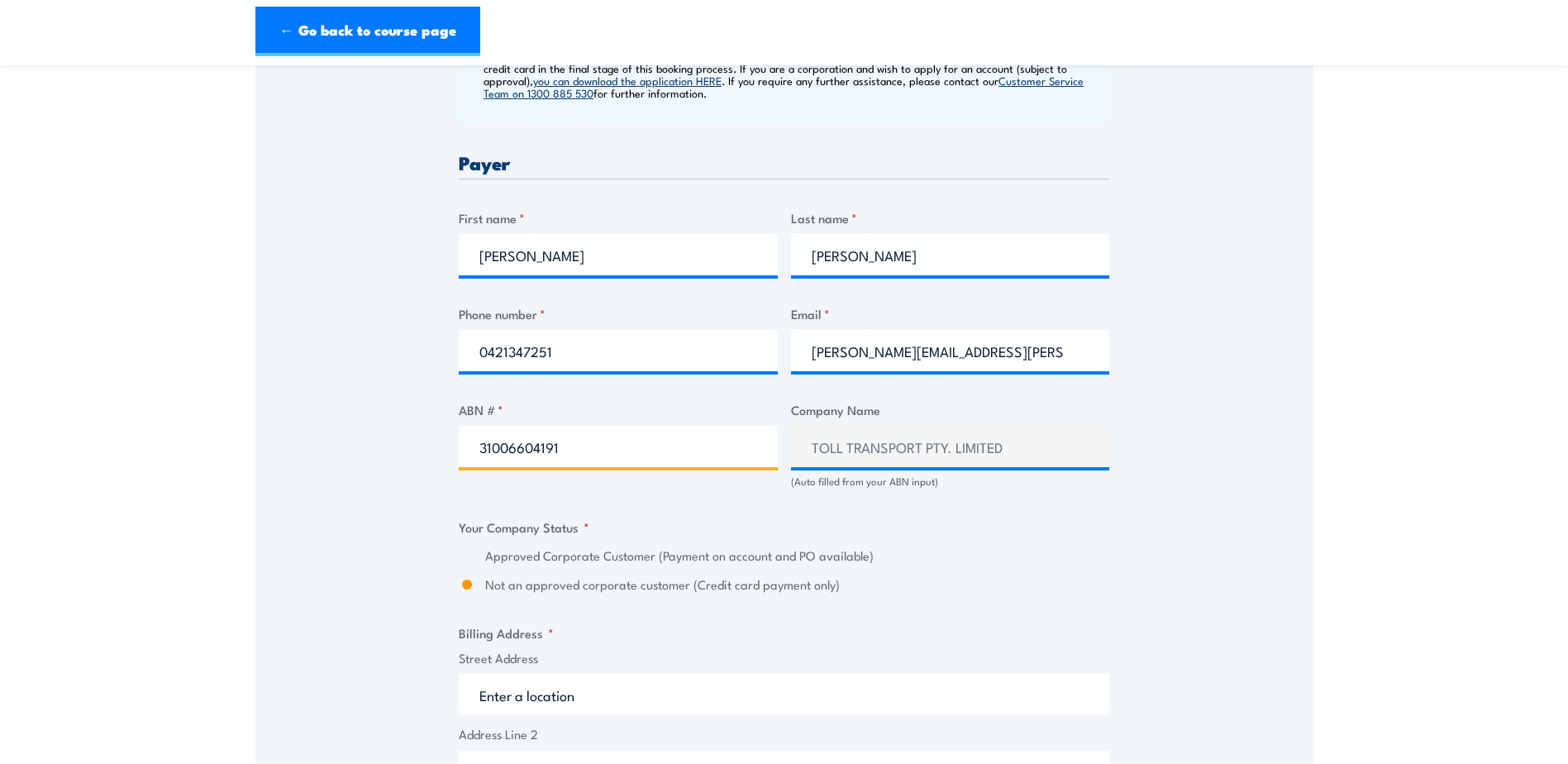
scroll to position [661, 0]
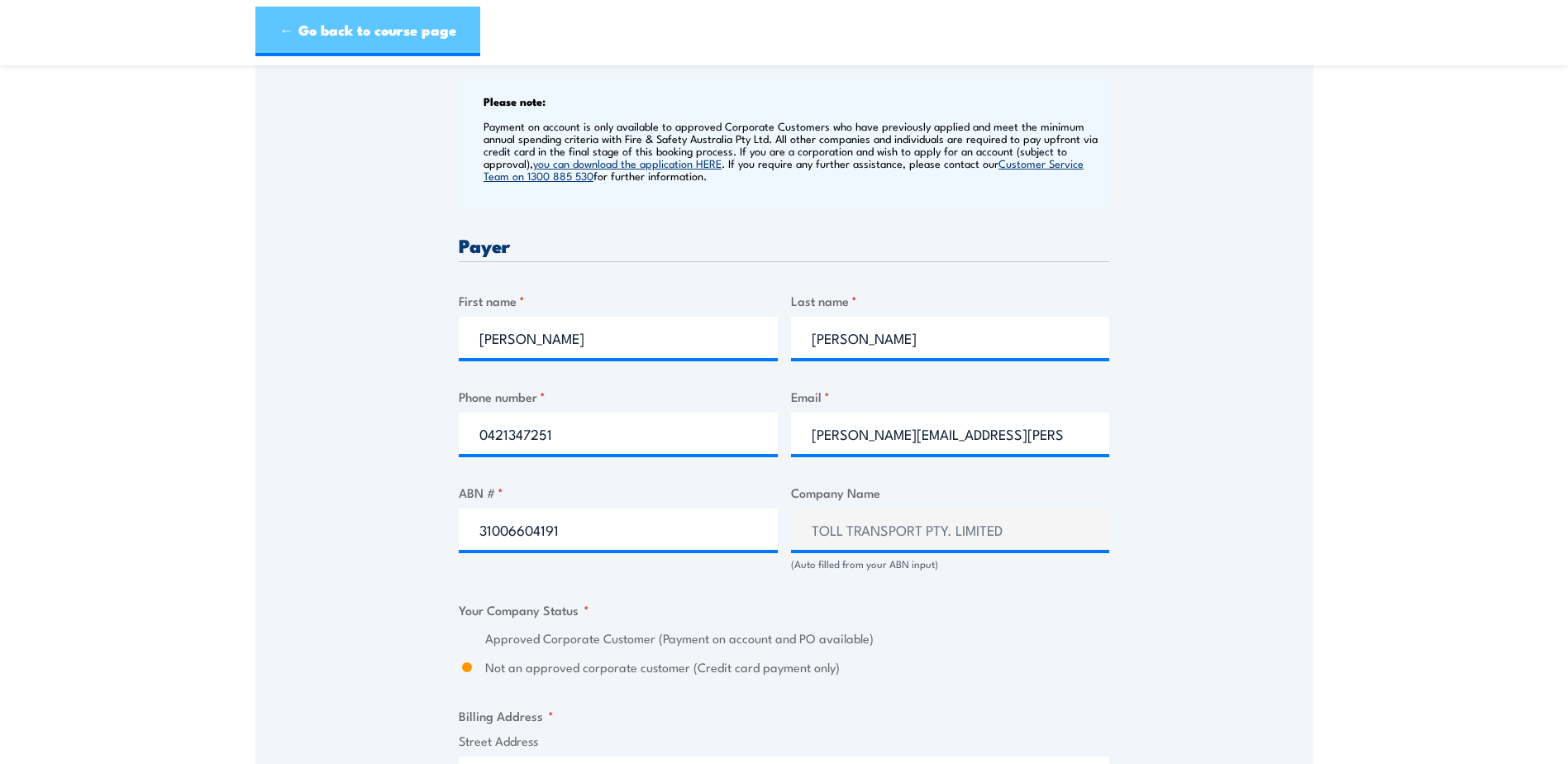
click at [353, 28] on link "← Go back to course page" at bounding box center [368, 31] width 225 height 50
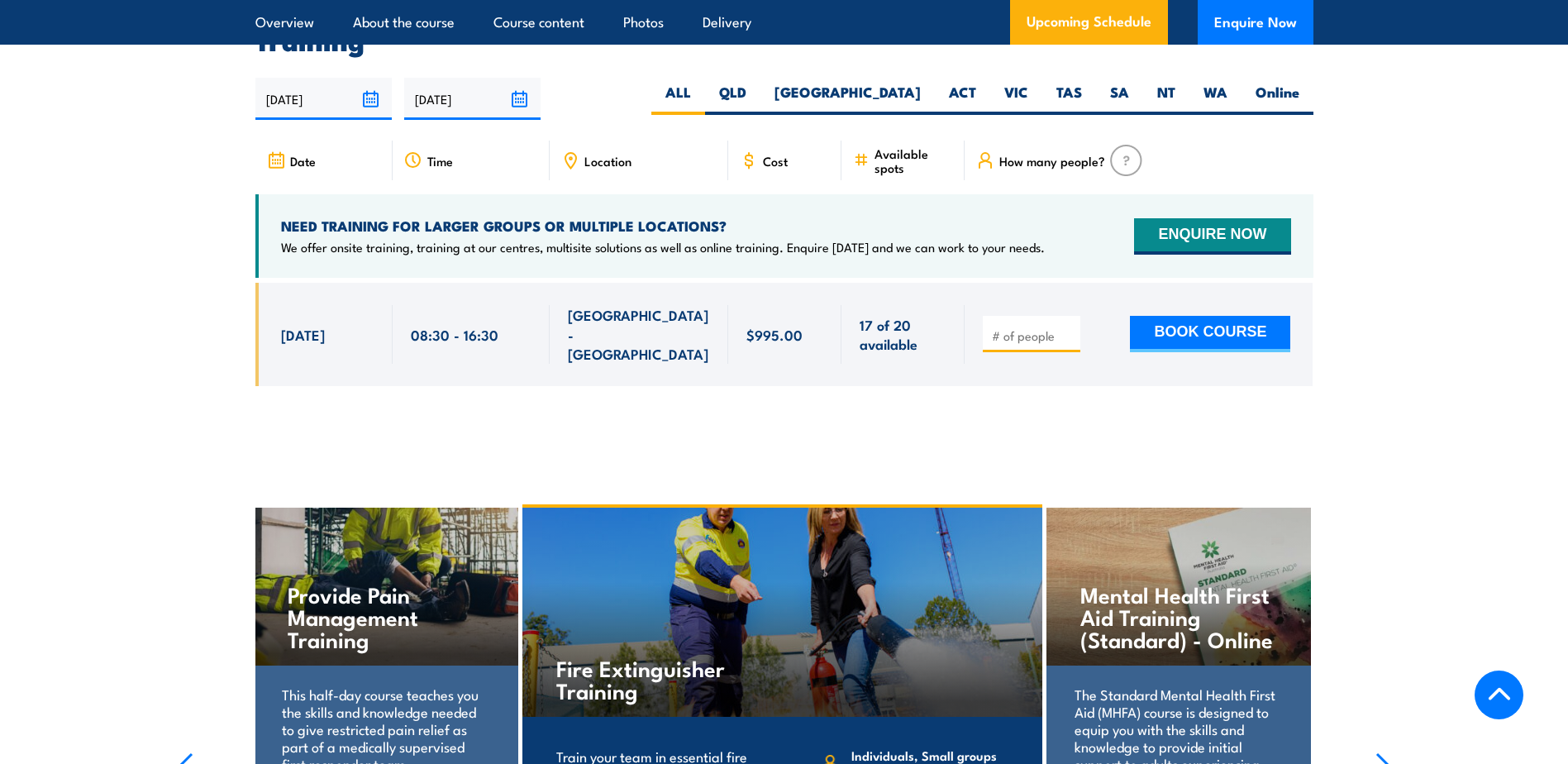
click at [1014, 327] on input "number" at bounding box center [1033, 335] width 83 height 17
type input "3"
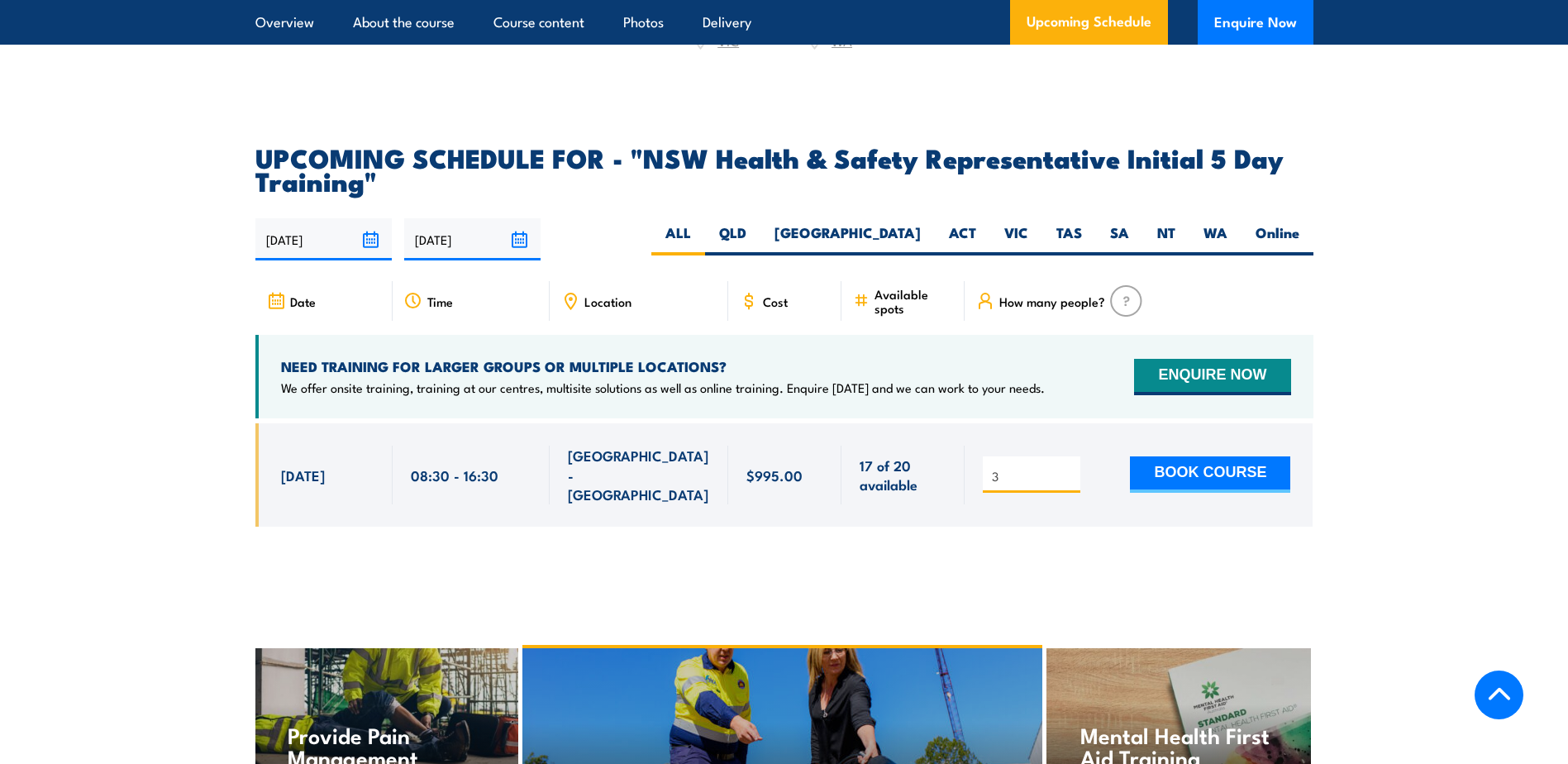
scroll to position [2904, 0]
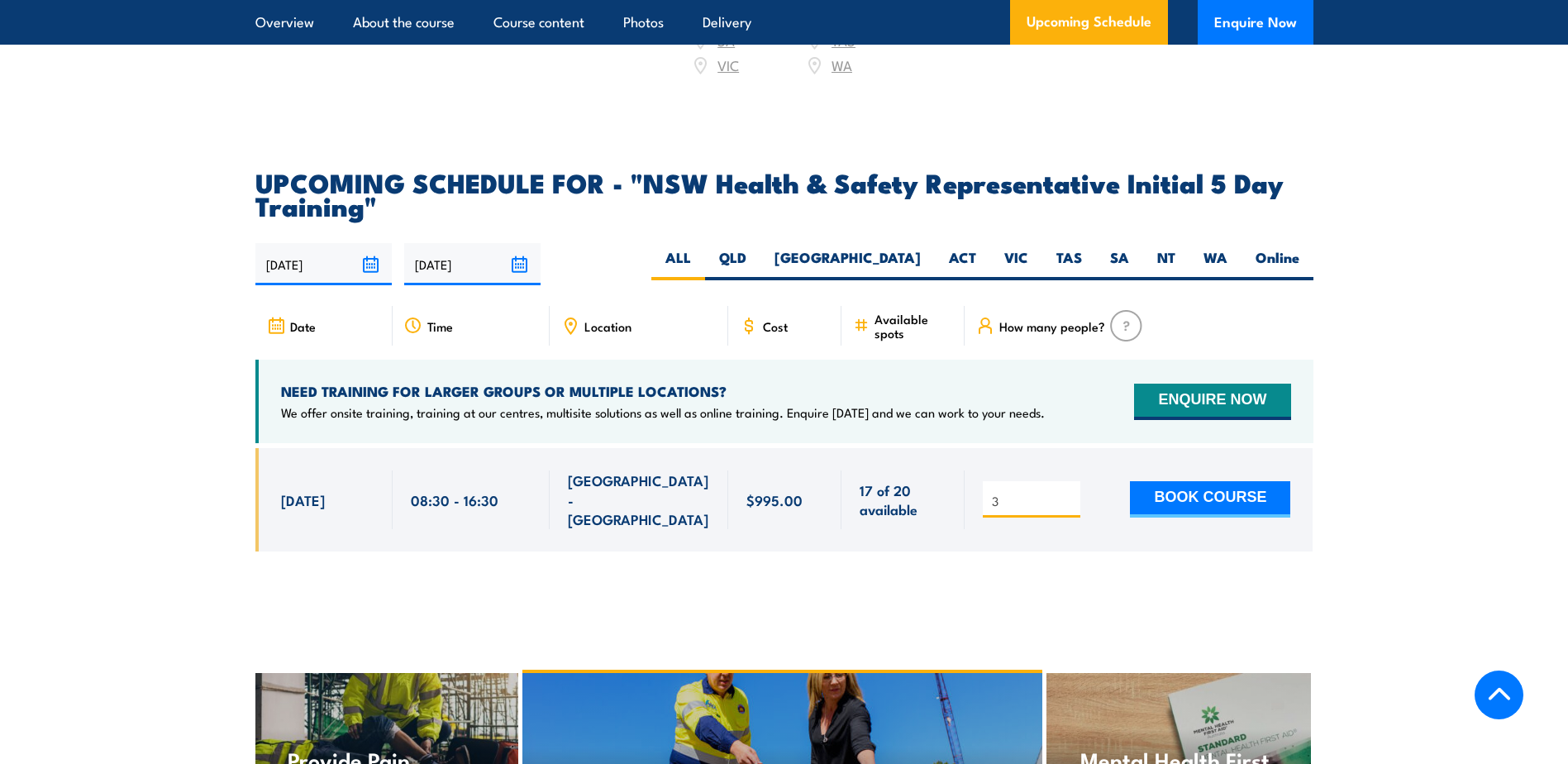
click at [1004, 493] on input "3" at bounding box center [1033, 501] width 83 height 17
type input "1"
click at [1130, 481] on button "BOOK COURSE" at bounding box center [1210, 499] width 161 height 36
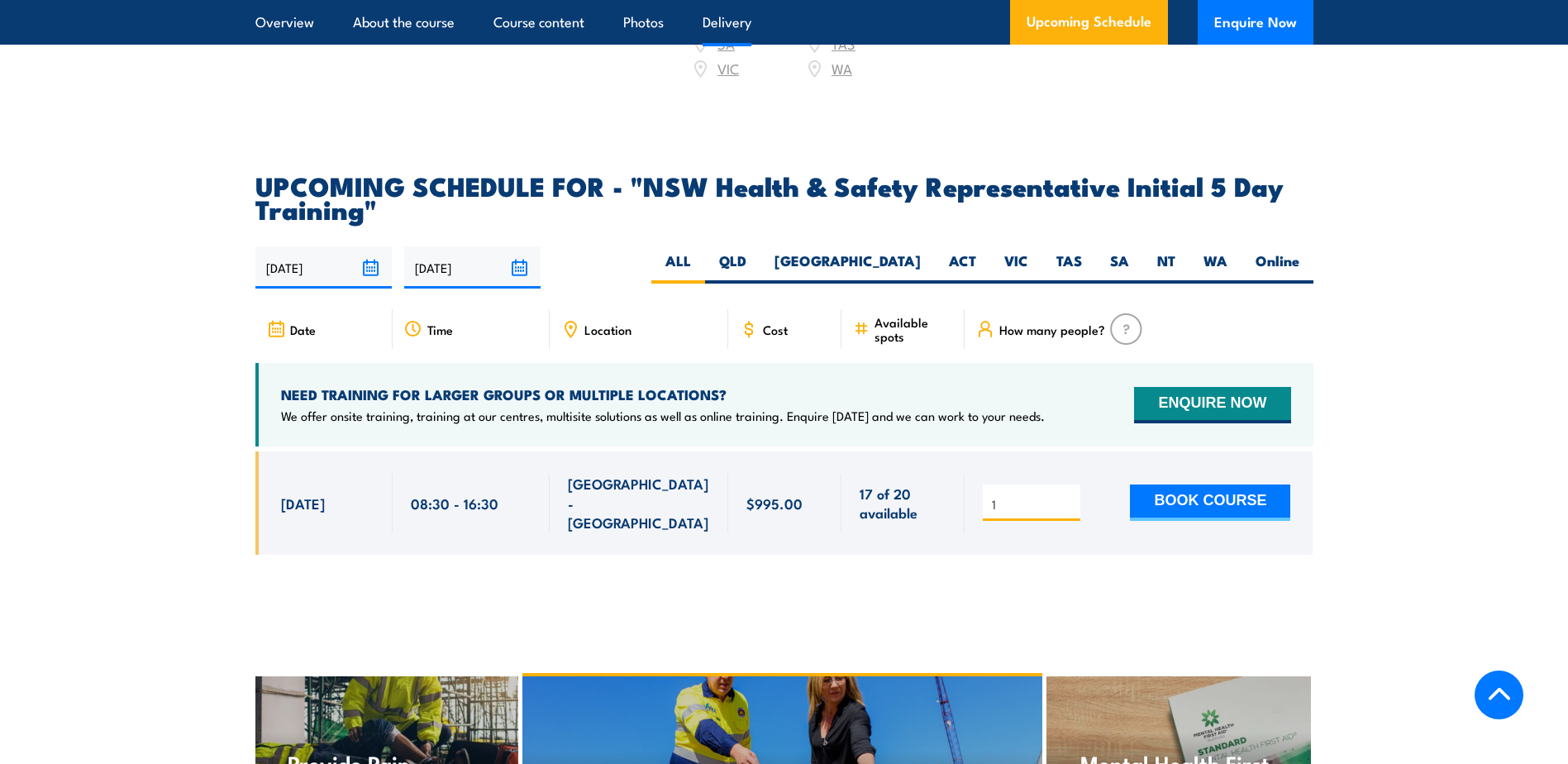
scroll to position [2904, 0]
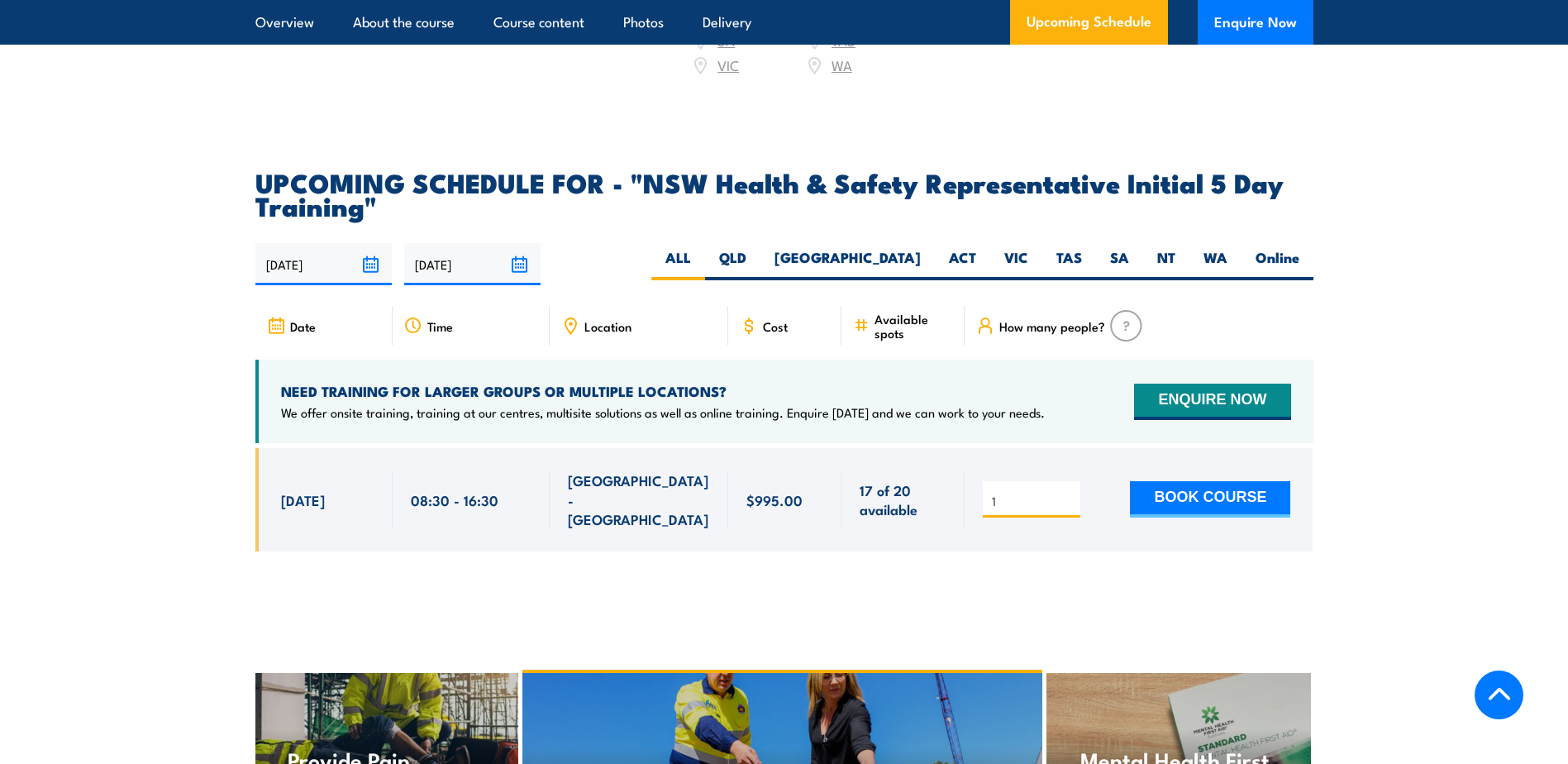
click at [1001, 493] on input "1" at bounding box center [1033, 501] width 83 height 17
type input "3"
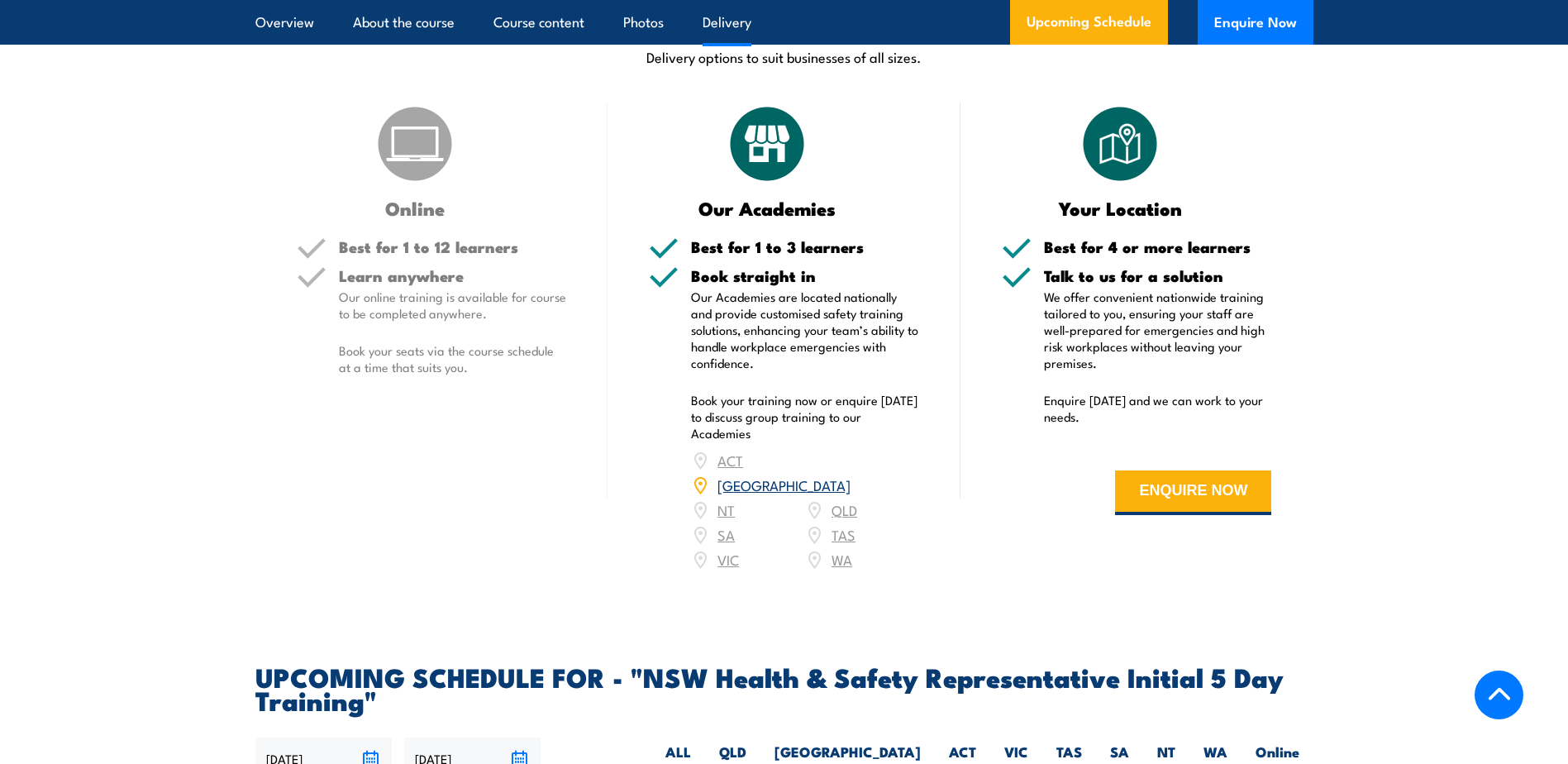
scroll to position [2407, 0]
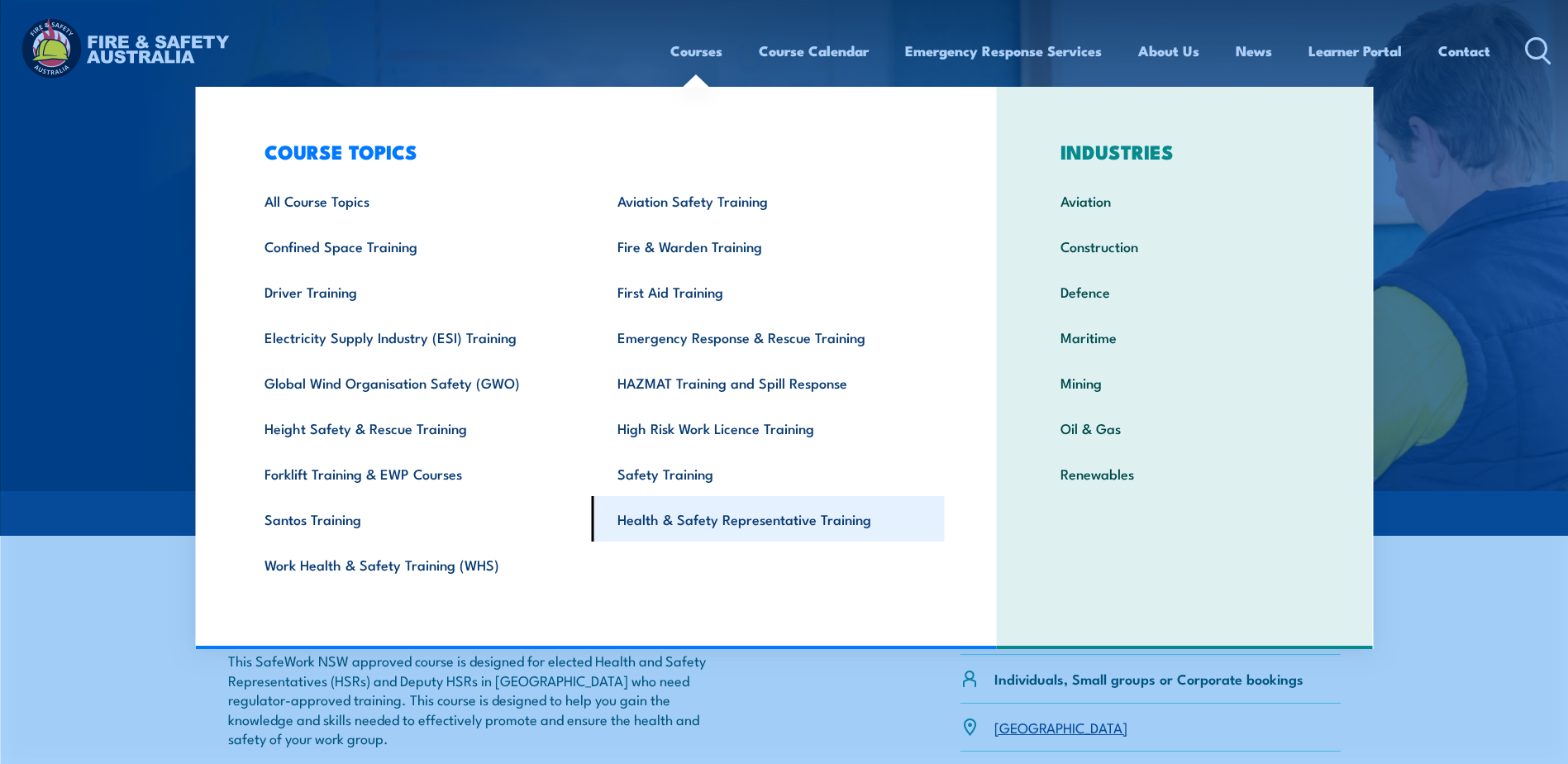
click at [712, 507] on link "Health & Safety Representative Training" at bounding box center [768, 518] width 353 height 45
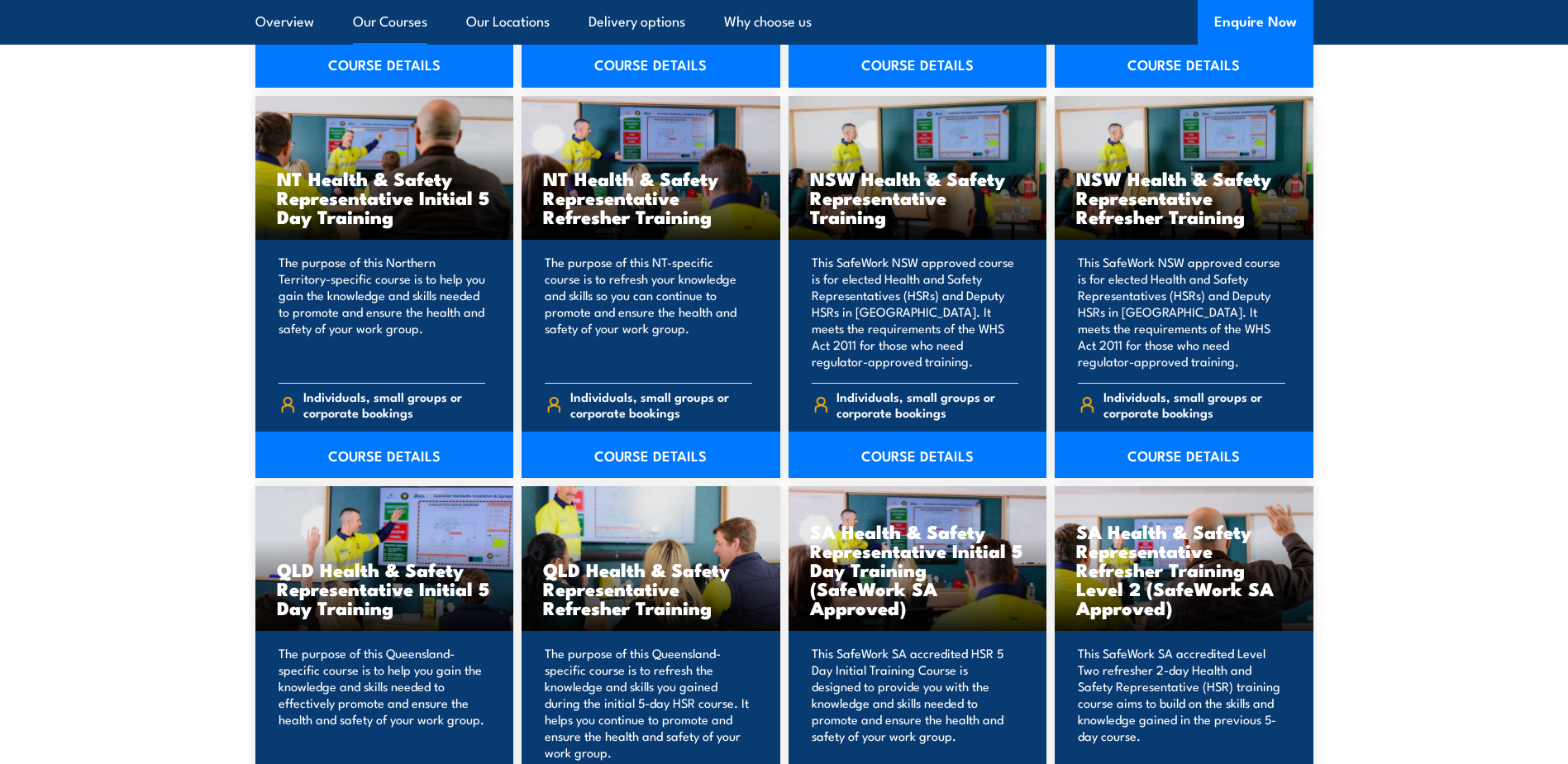
scroll to position [1736, 0]
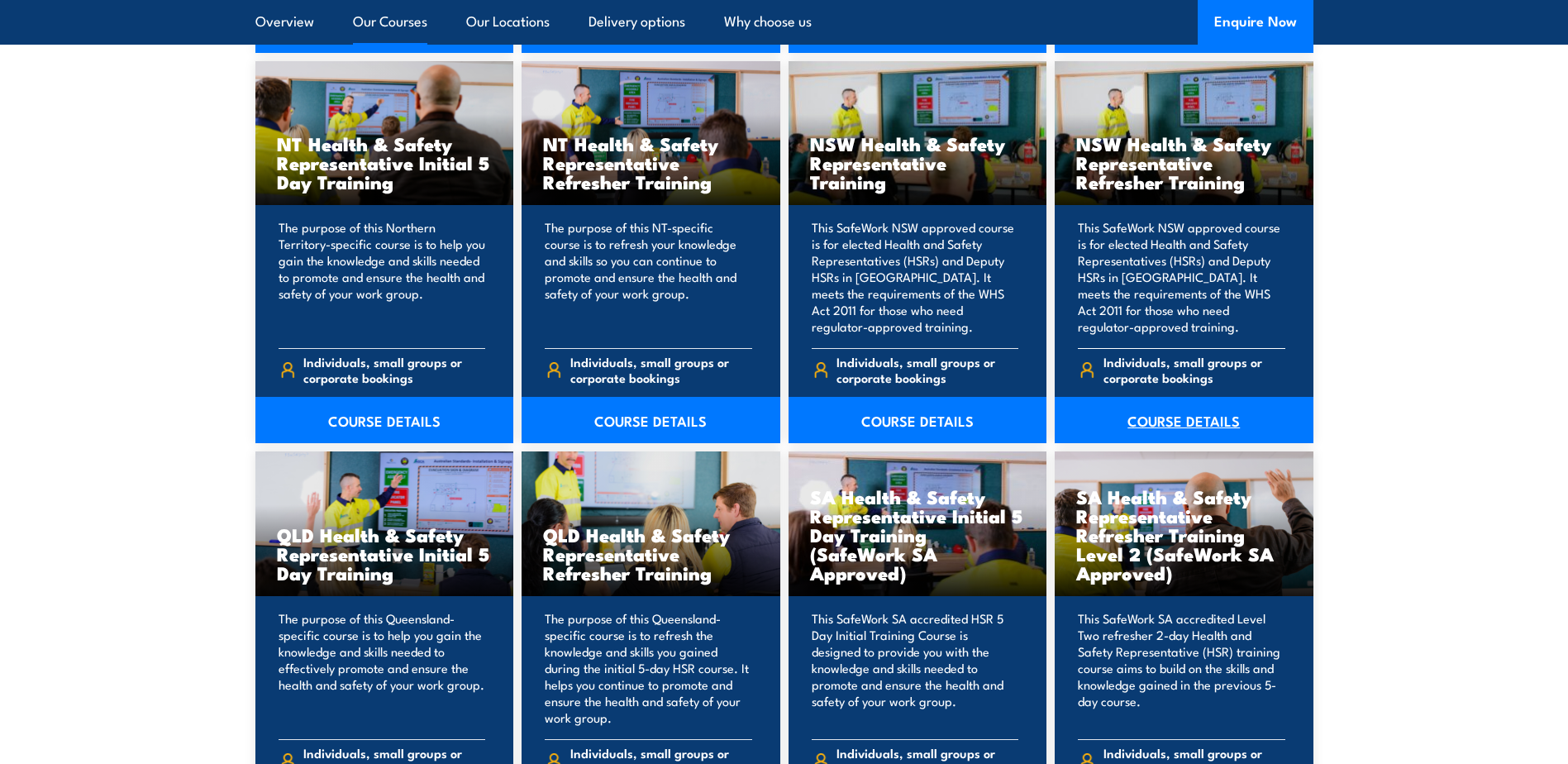
click at [1176, 419] on link "COURSE DETAILS" at bounding box center [1183, 420] width 259 height 46
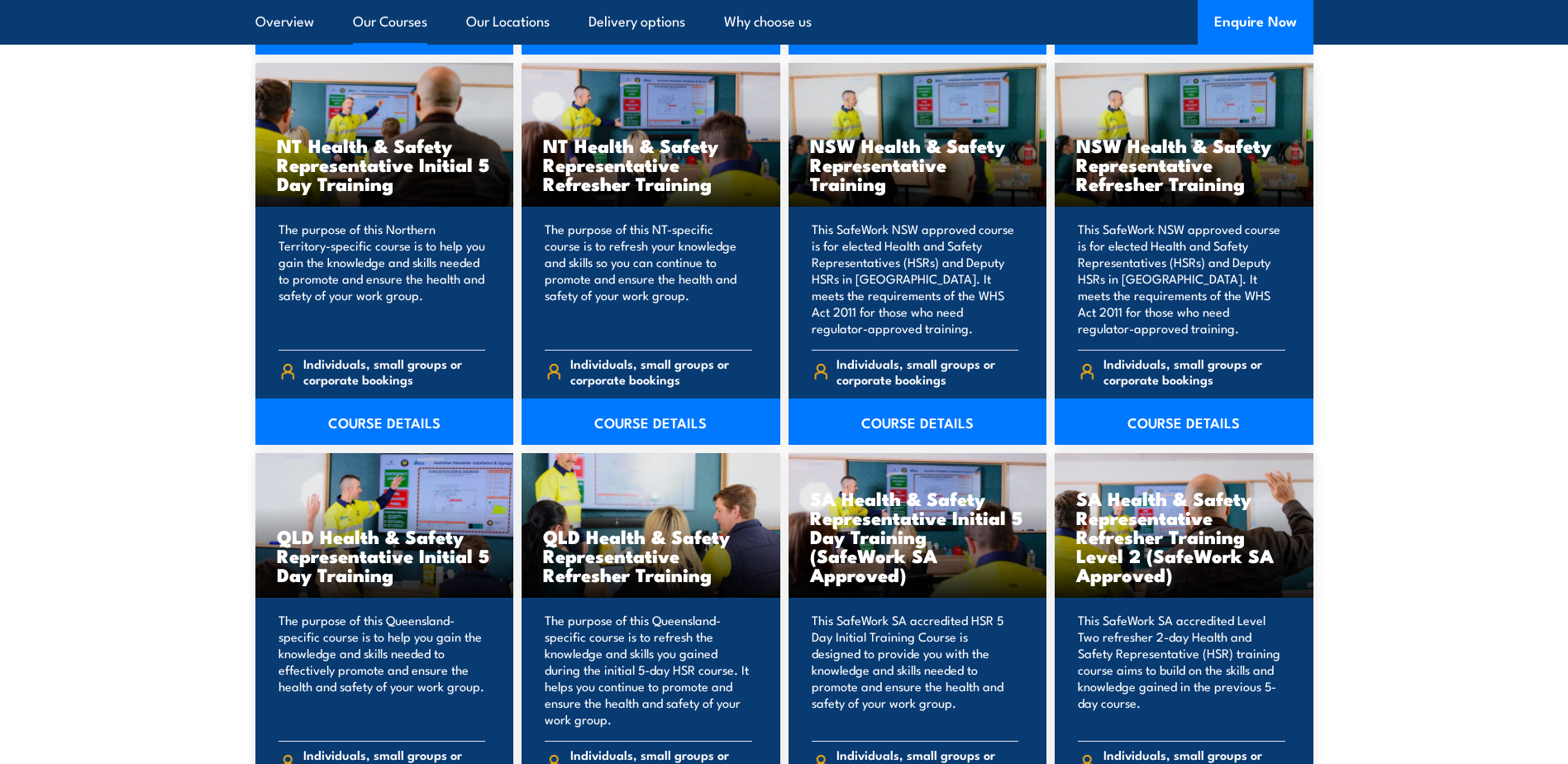
scroll to position [1736, 0]
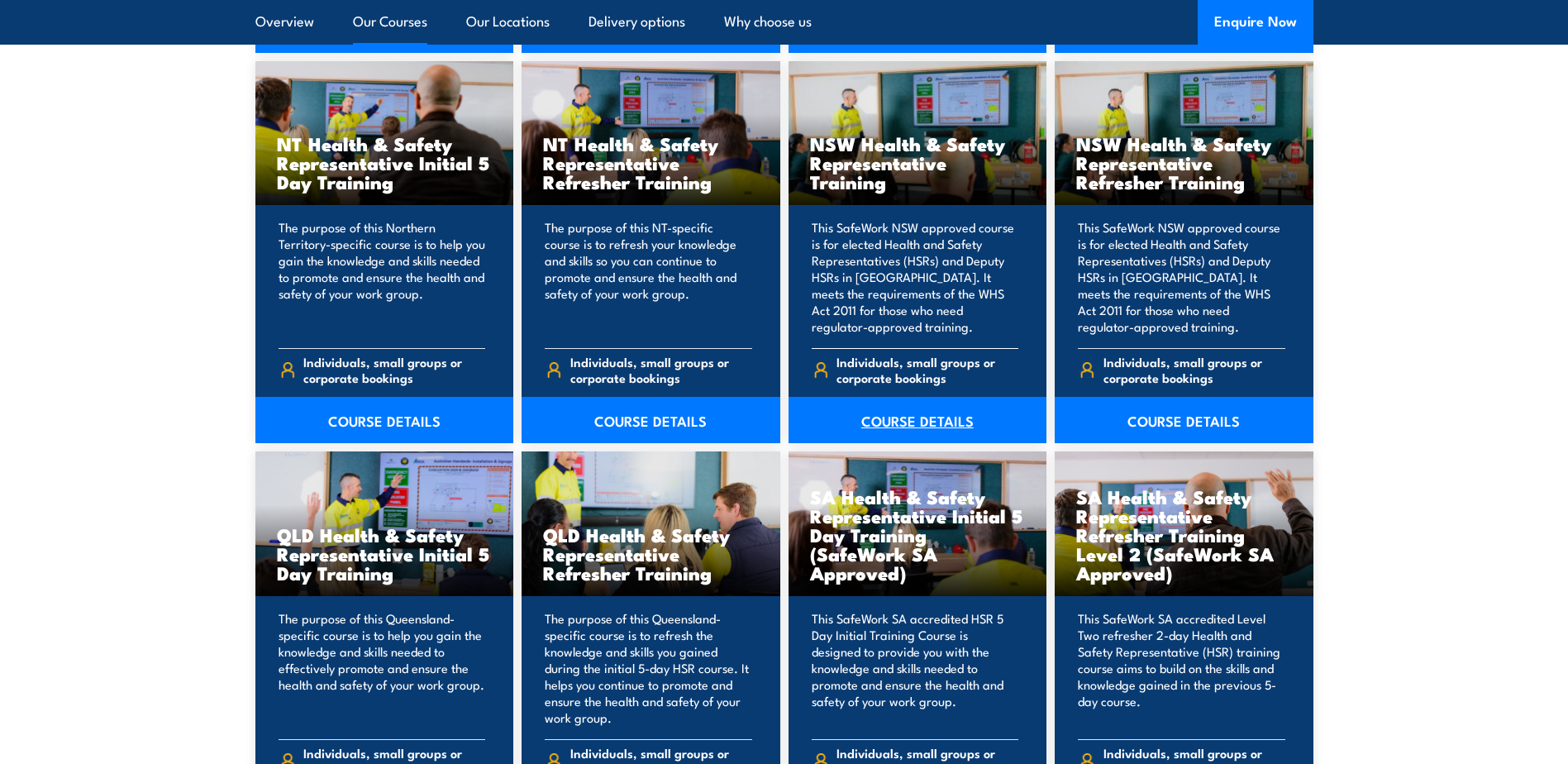
click at [923, 416] on link "COURSE DETAILS" at bounding box center [918, 420] width 259 height 46
click at [1186, 415] on link "COURSE DETAILS" at bounding box center [1183, 420] width 259 height 46
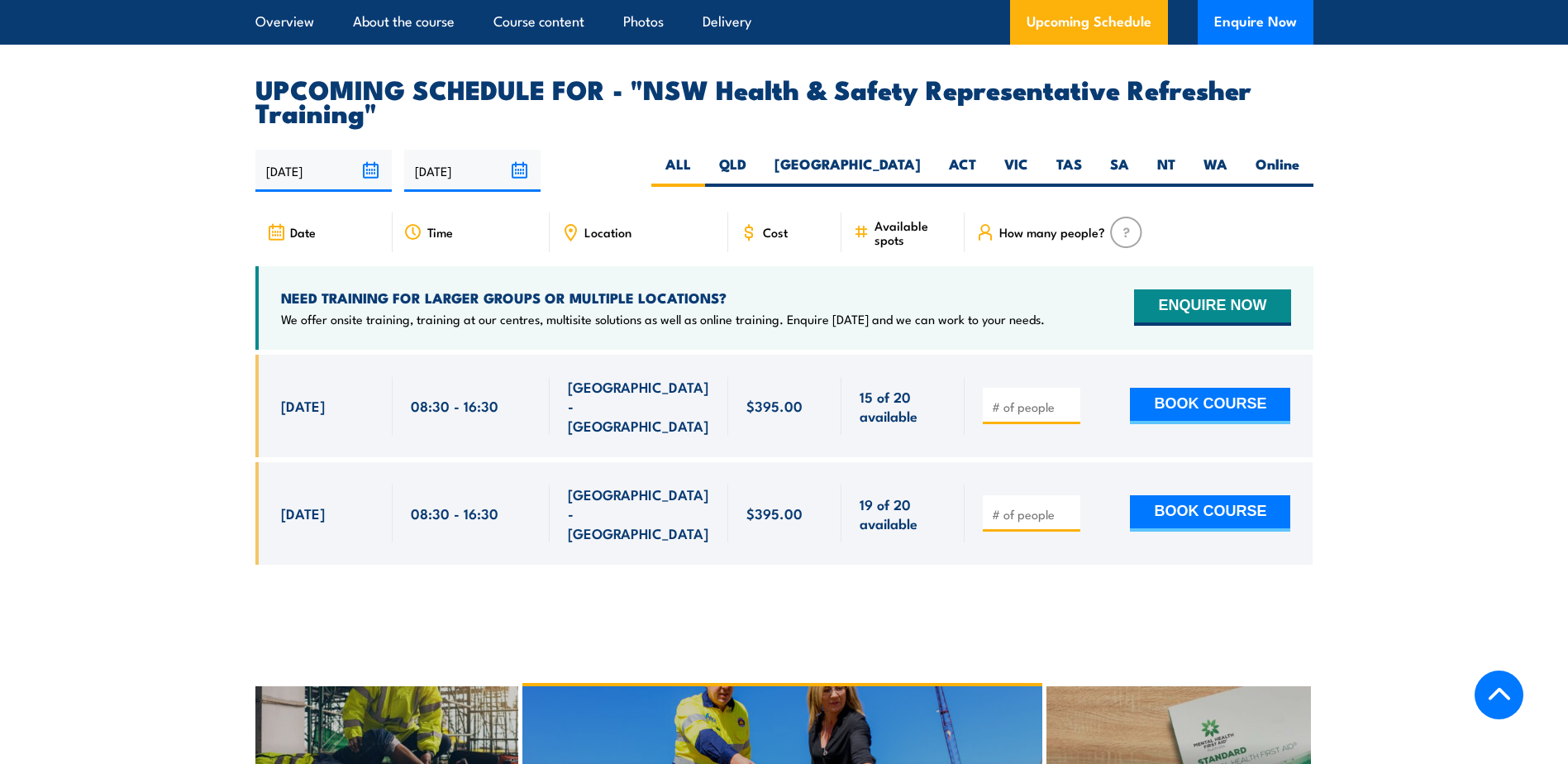
scroll to position [3059, 0]
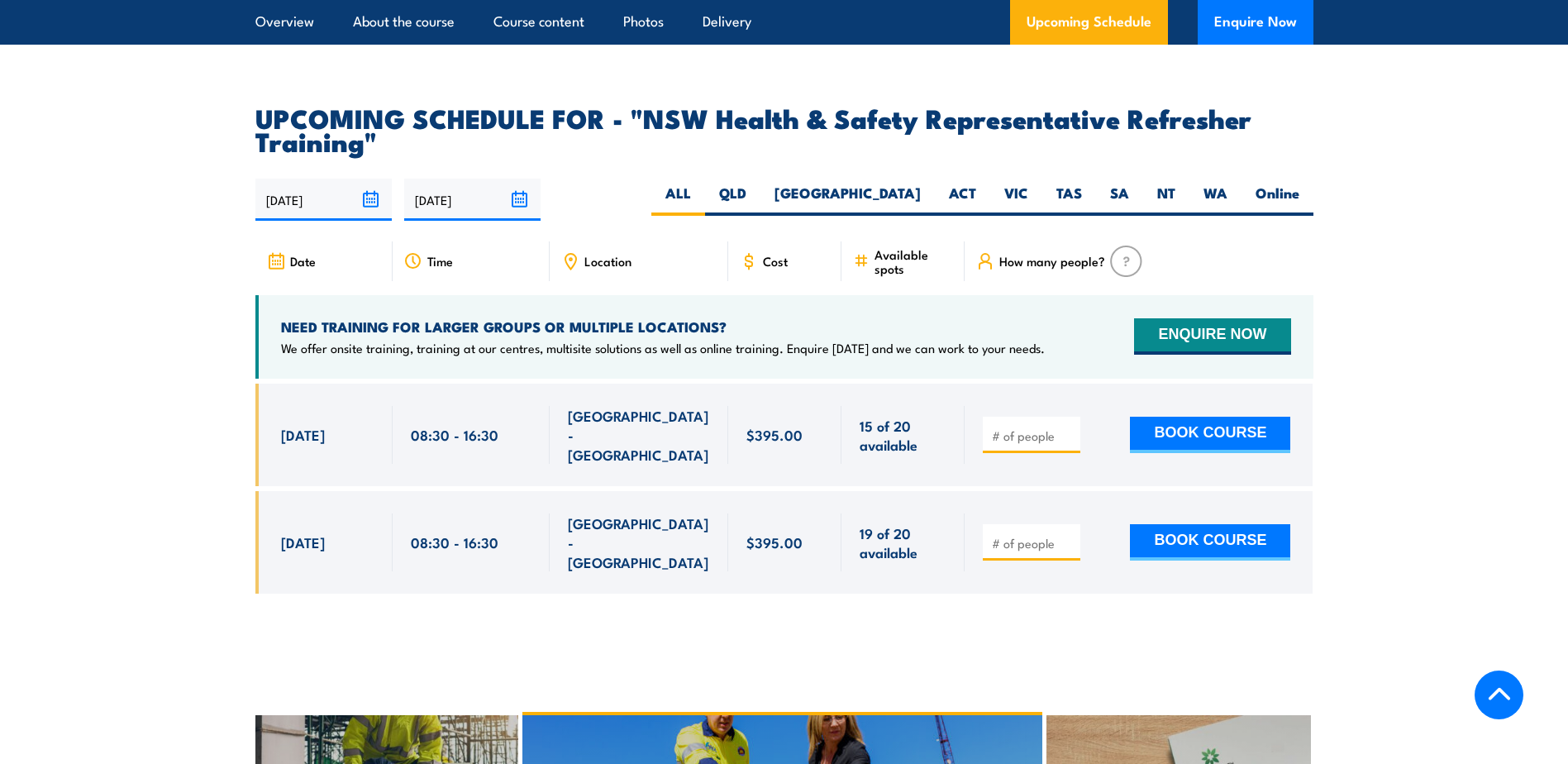
drag, startPoint x: -897, startPoint y: 263, endPoint x: -914, endPoint y: 266, distance: 17.3
